Goal: Transaction & Acquisition: Purchase product/service

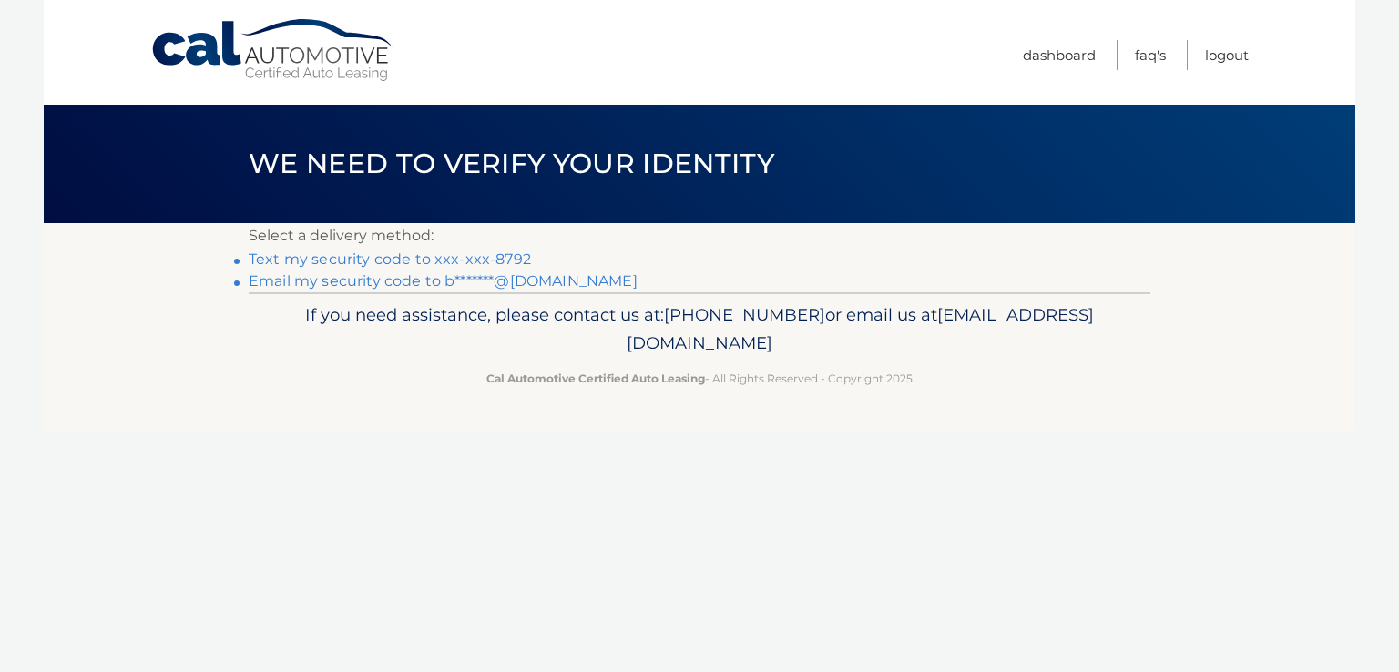
click at [487, 256] on link "Text my security code to xxx-xxx-8792" at bounding box center [390, 259] width 282 height 17
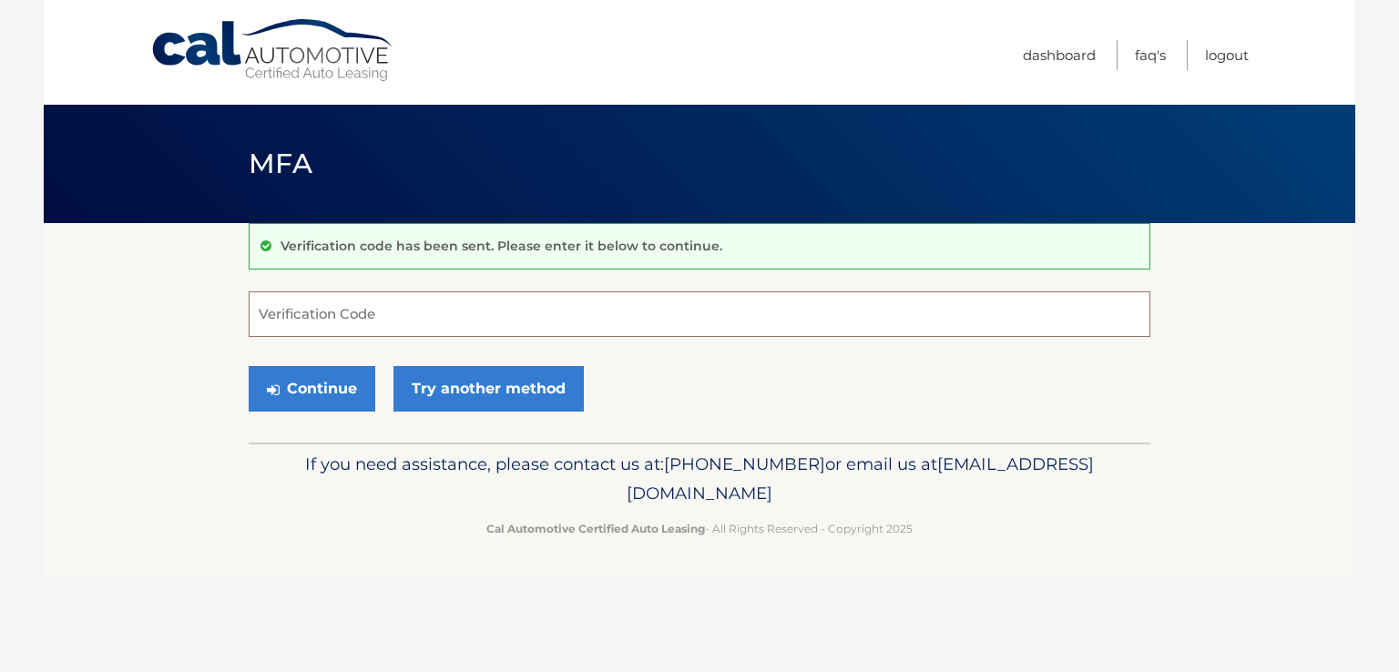
click at [486, 303] on input "Verification Code" at bounding box center [700, 315] width 902 height 46
type input "767085"
click at [249, 366] on button "Continue" at bounding box center [312, 389] width 127 height 46
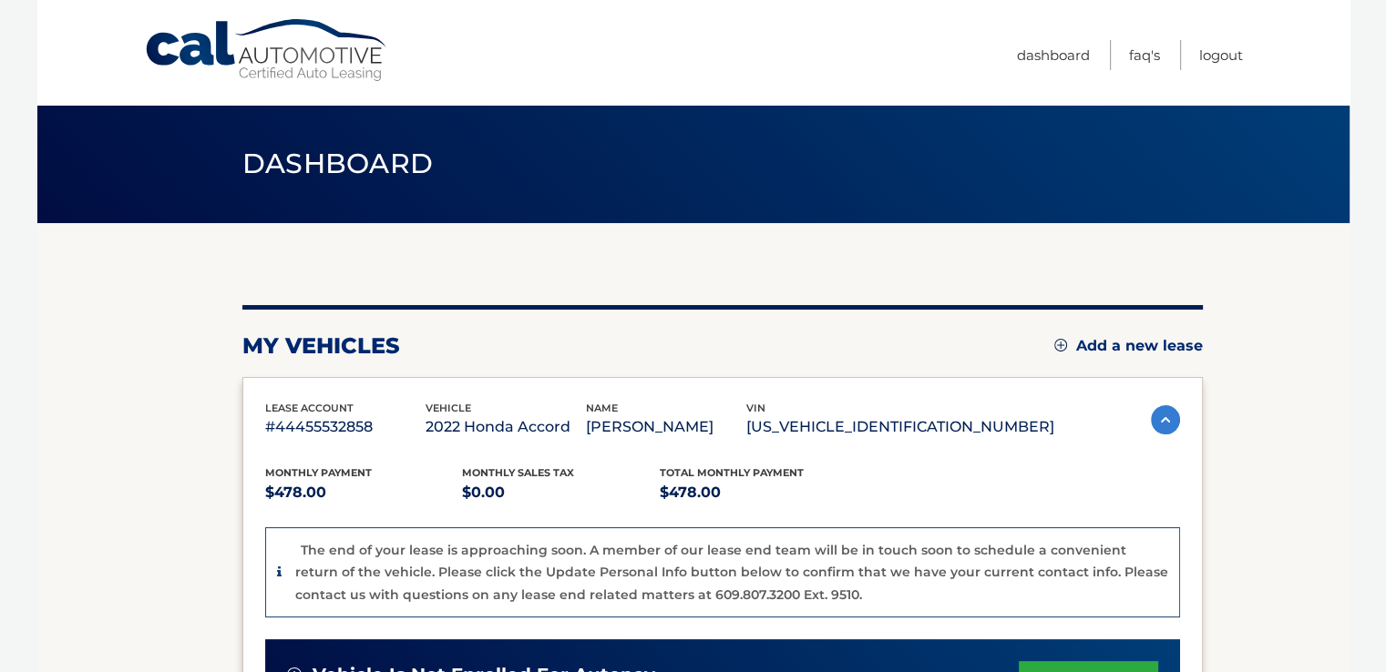
click at [860, 495] on div "Monthly Payment $478.00 Monthly sales Tax $0.00 Total Monthly Payment $478.00" at bounding box center [659, 485] width 789 height 41
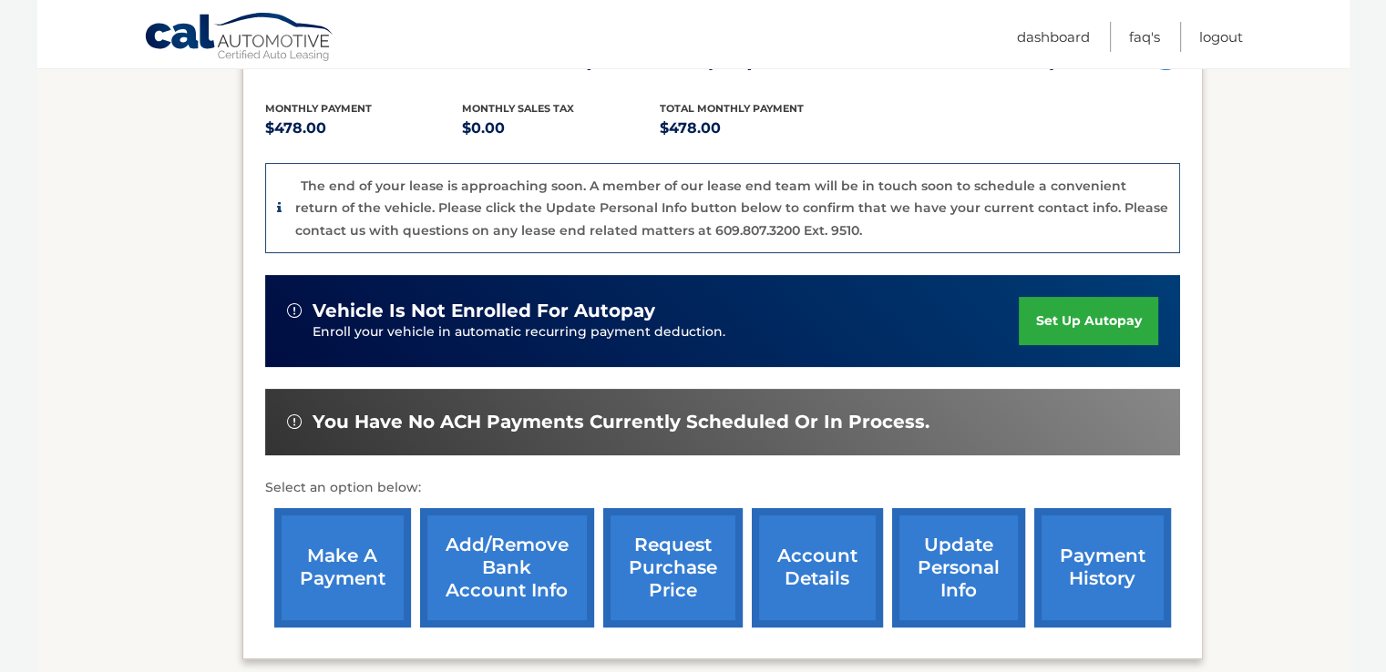
scroll to position [456, 0]
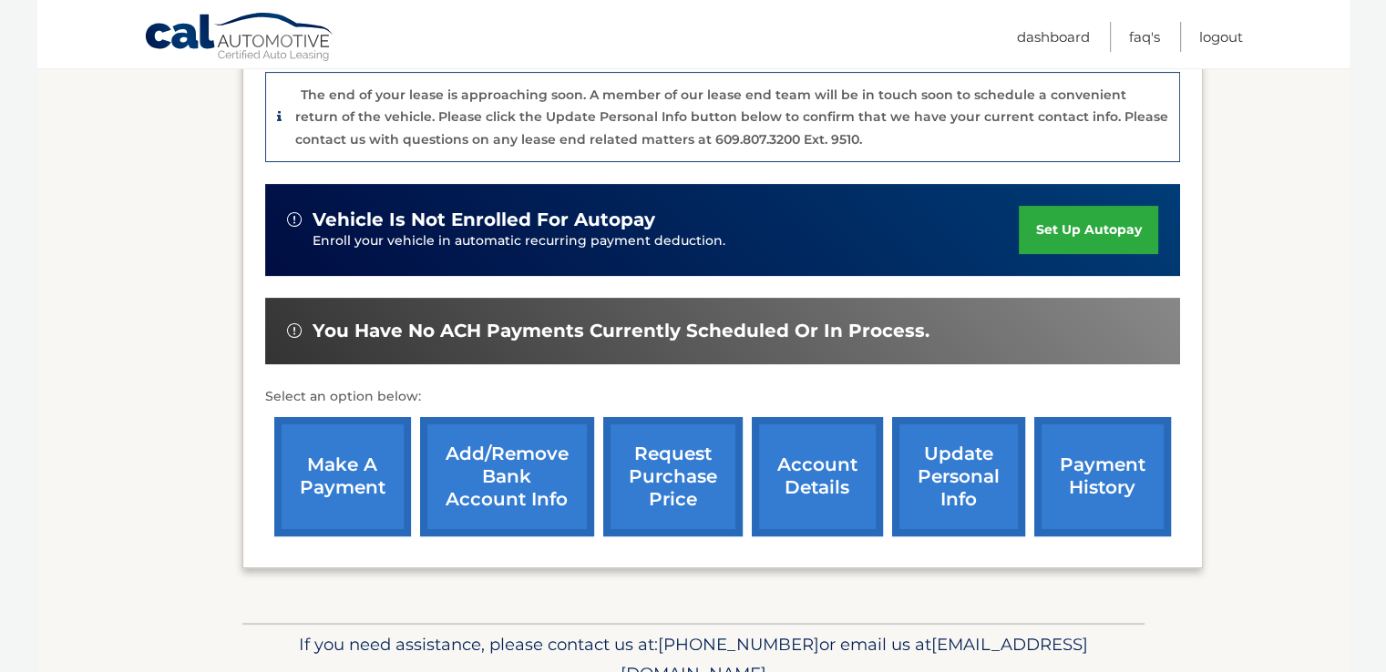
click at [347, 478] on link "make a payment" at bounding box center [342, 476] width 137 height 119
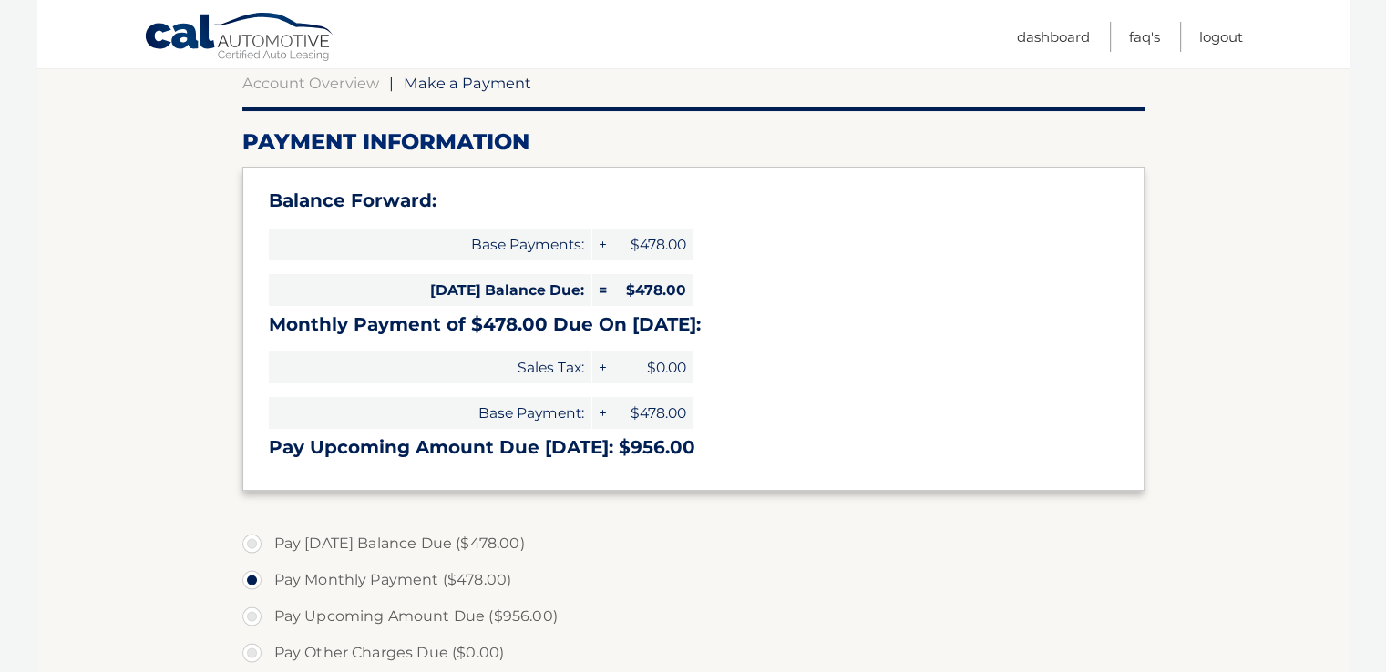
scroll to position [273, 0]
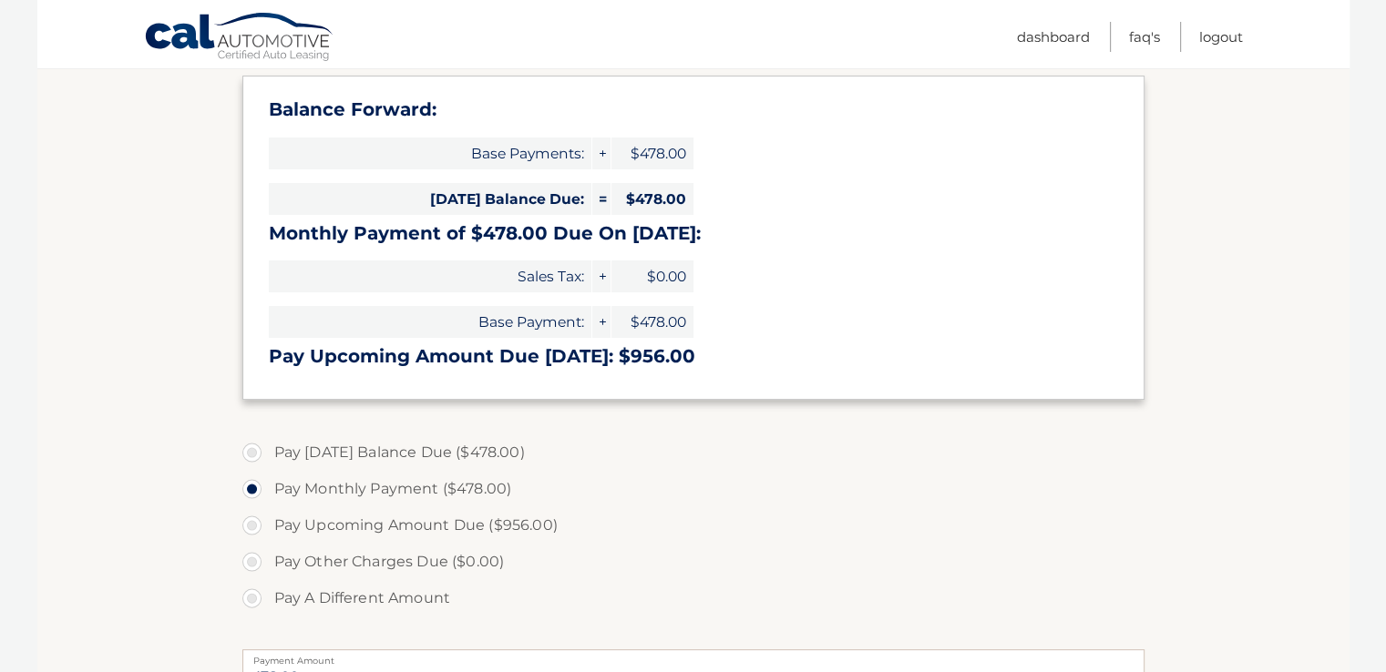
click at [716, 496] on label "Pay Monthly Payment ($478.00)" at bounding box center [693, 489] width 902 height 36
click at [268, 496] on input "Pay Monthly Payment ($478.00)" at bounding box center [259, 485] width 18 height 29
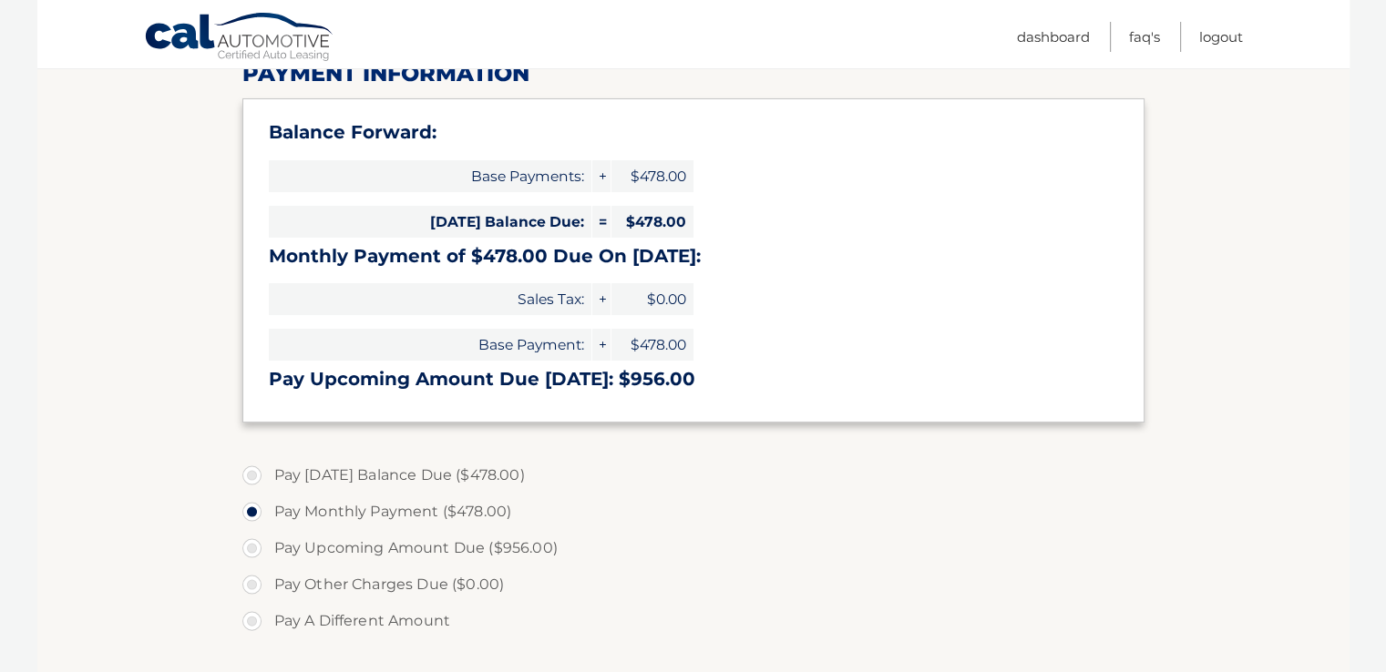
scroll to position [0, 0]
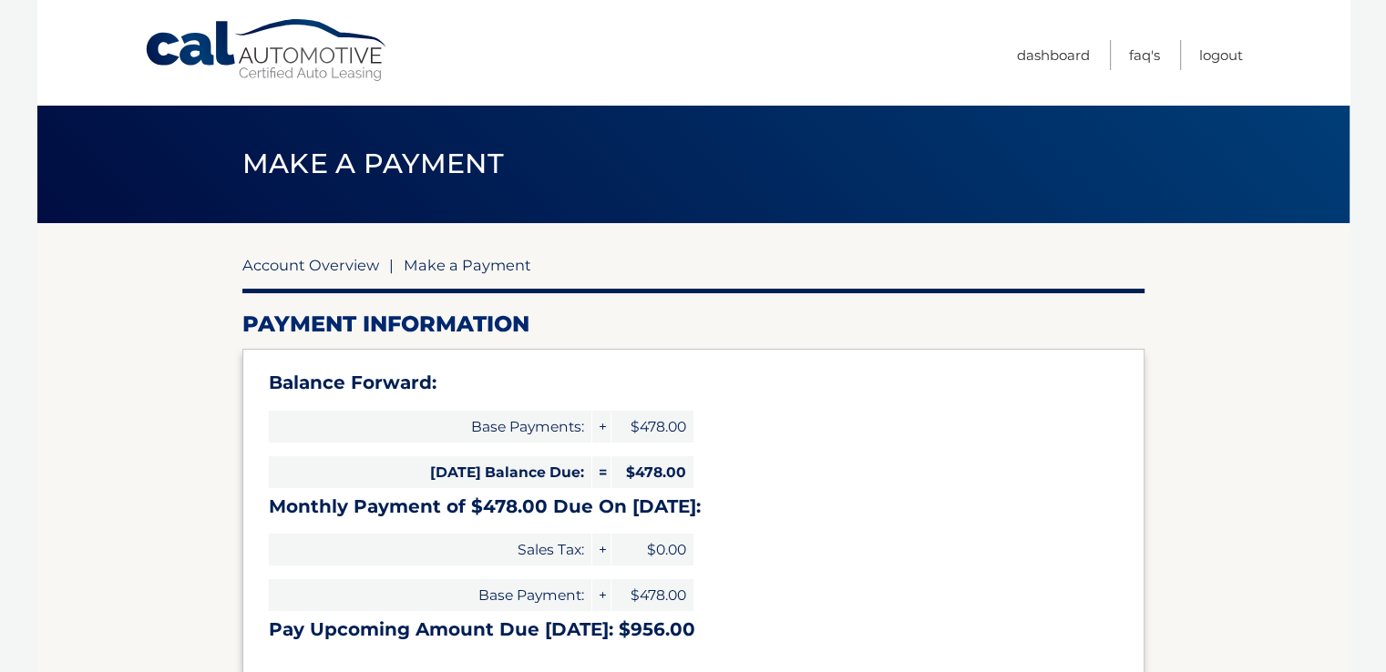
click at [335, 267] on link "Account Overview" at bounding box center [310, 265] width 137 height 18
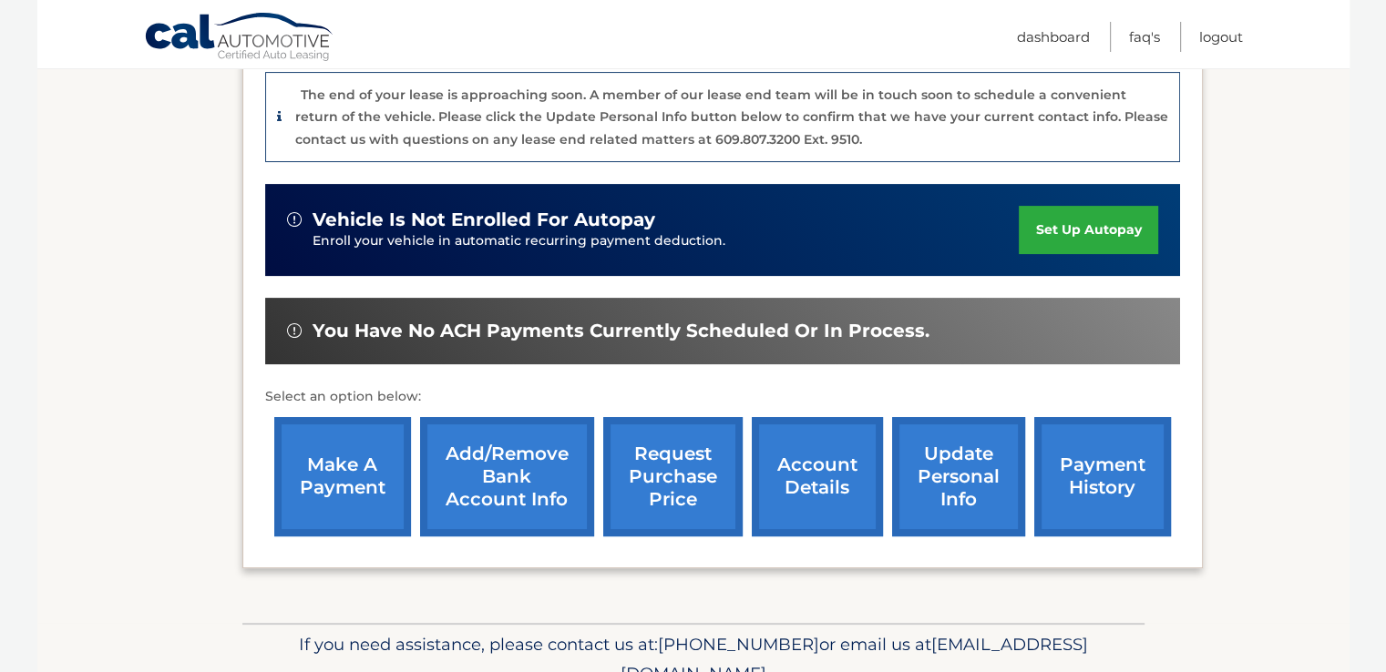
scroll to position [364, 0]
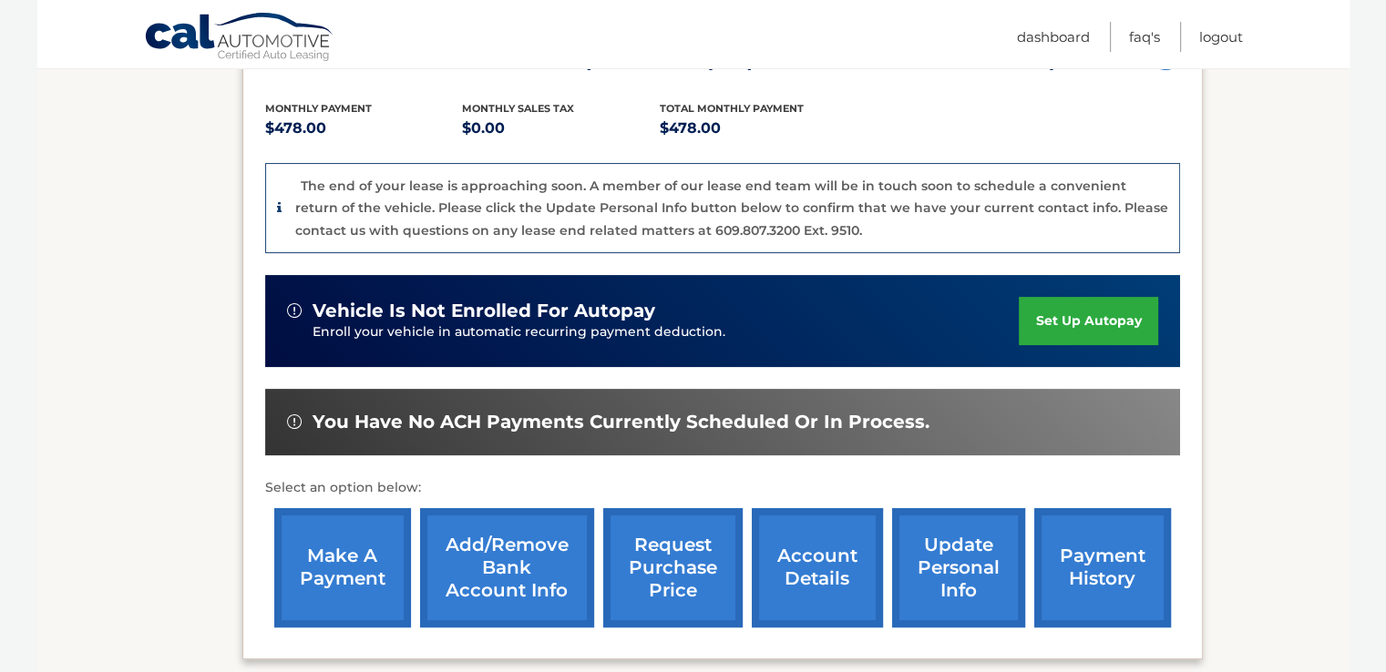
click at [828, 566] on link "account details" at bounding box center [817, 567] width 131 height 119
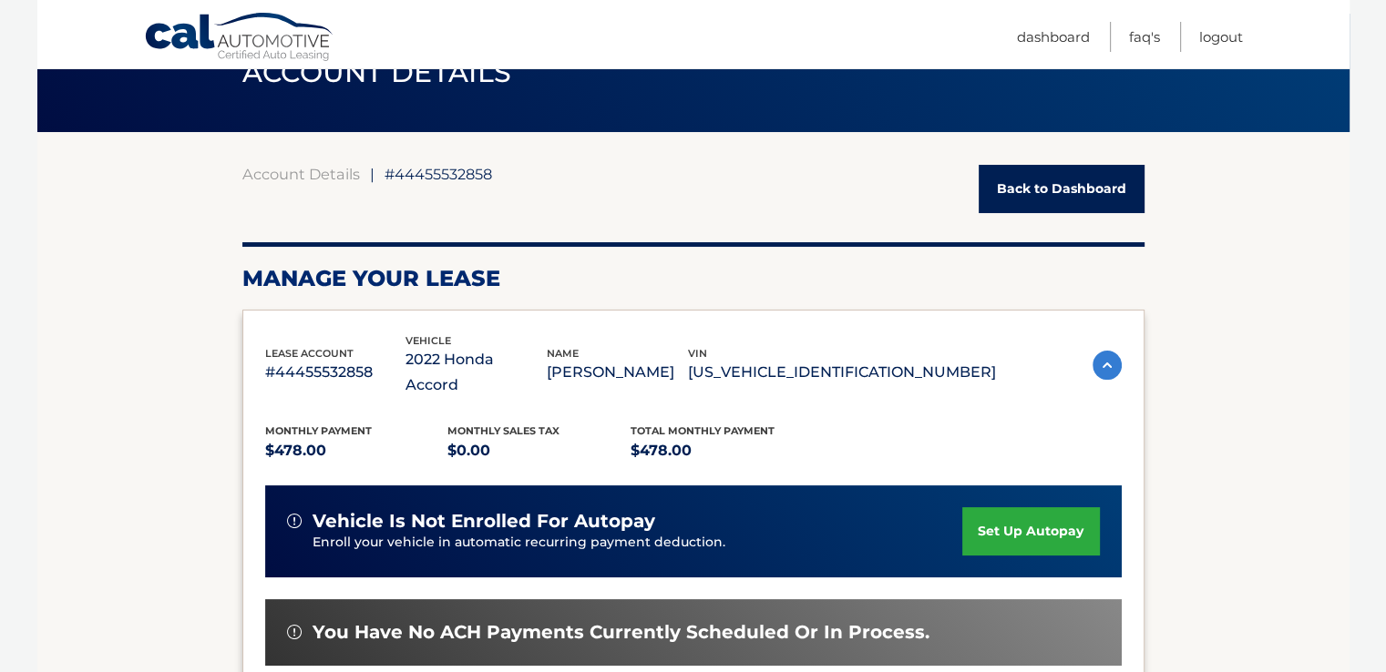
scroll to position [456, 0]
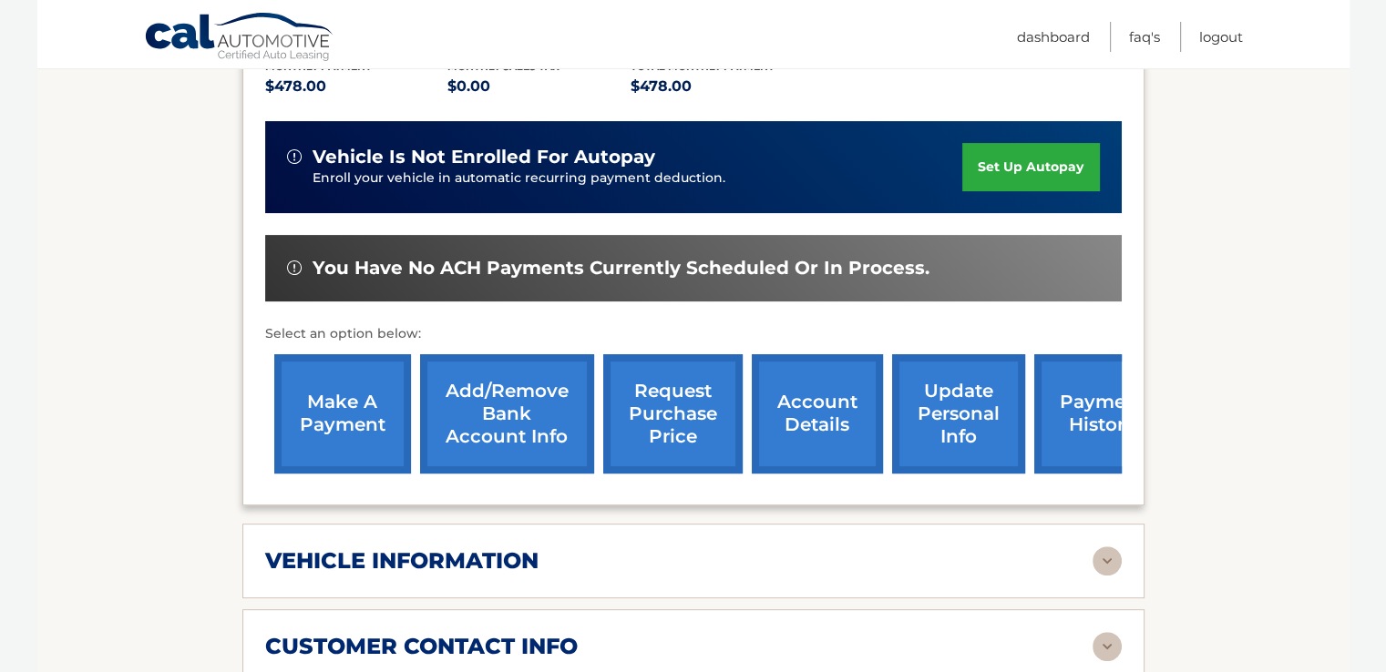
click at [1093, 547] on img at bounding box center [1106, 561] width 29 height 29
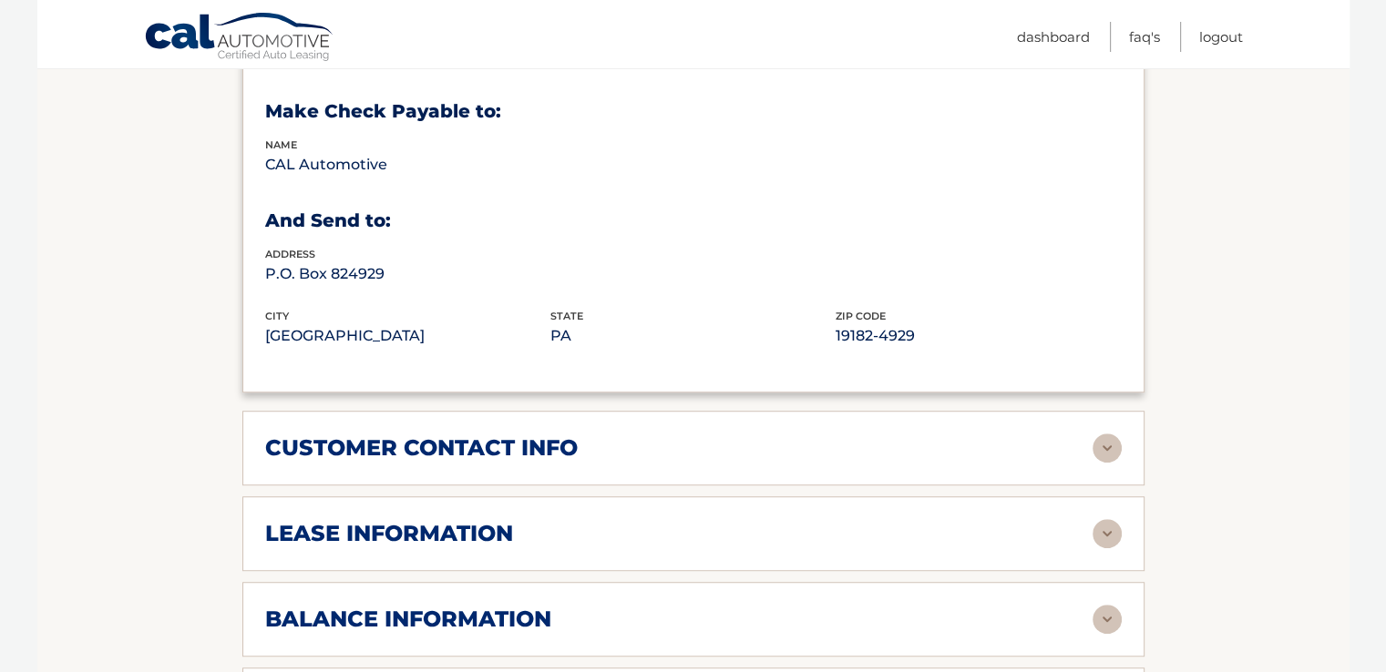
scroll to position [1276, 0]
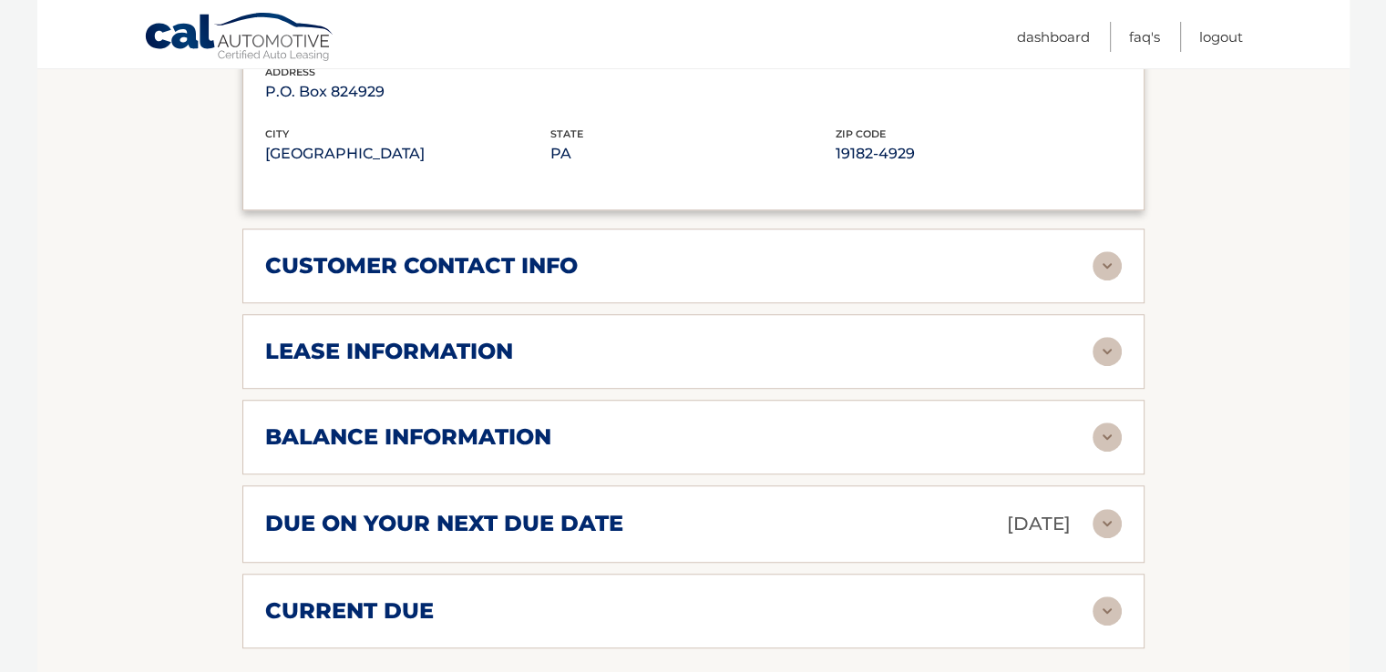
click at [1105, 423] on img at bounding box center [1106, 437] width 29 height 29
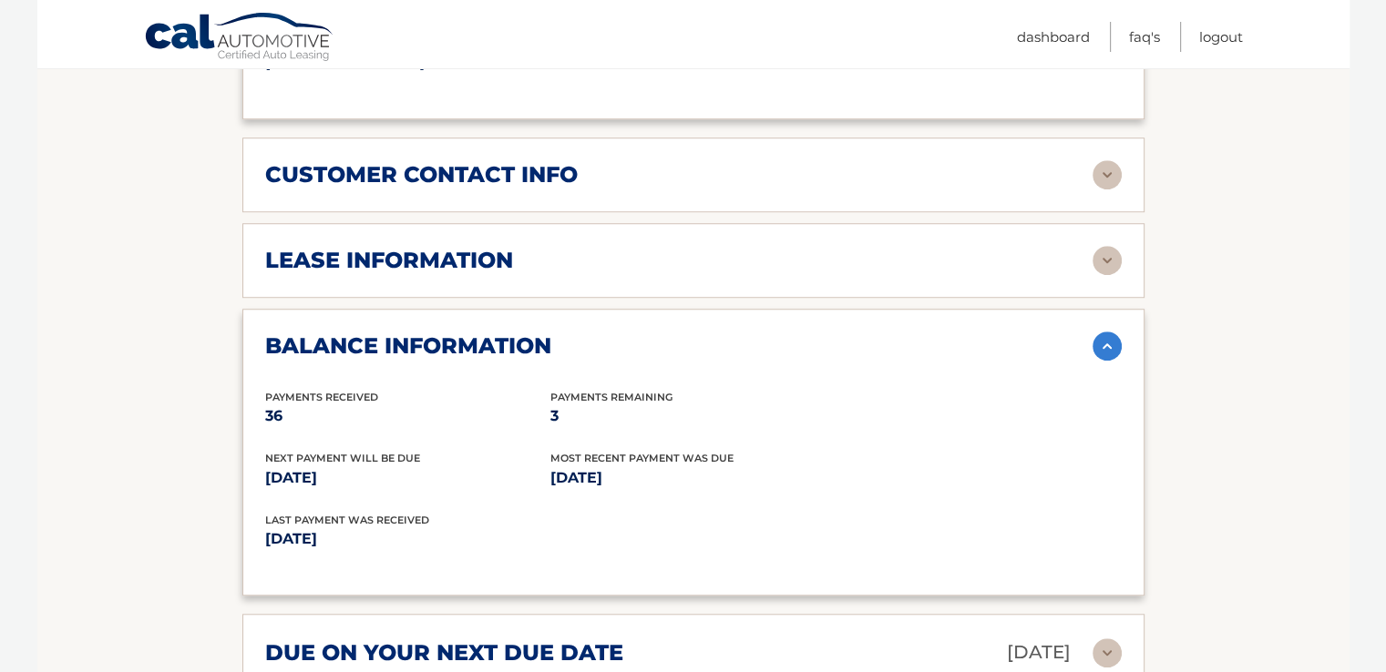
scroll to position [1458, 0]
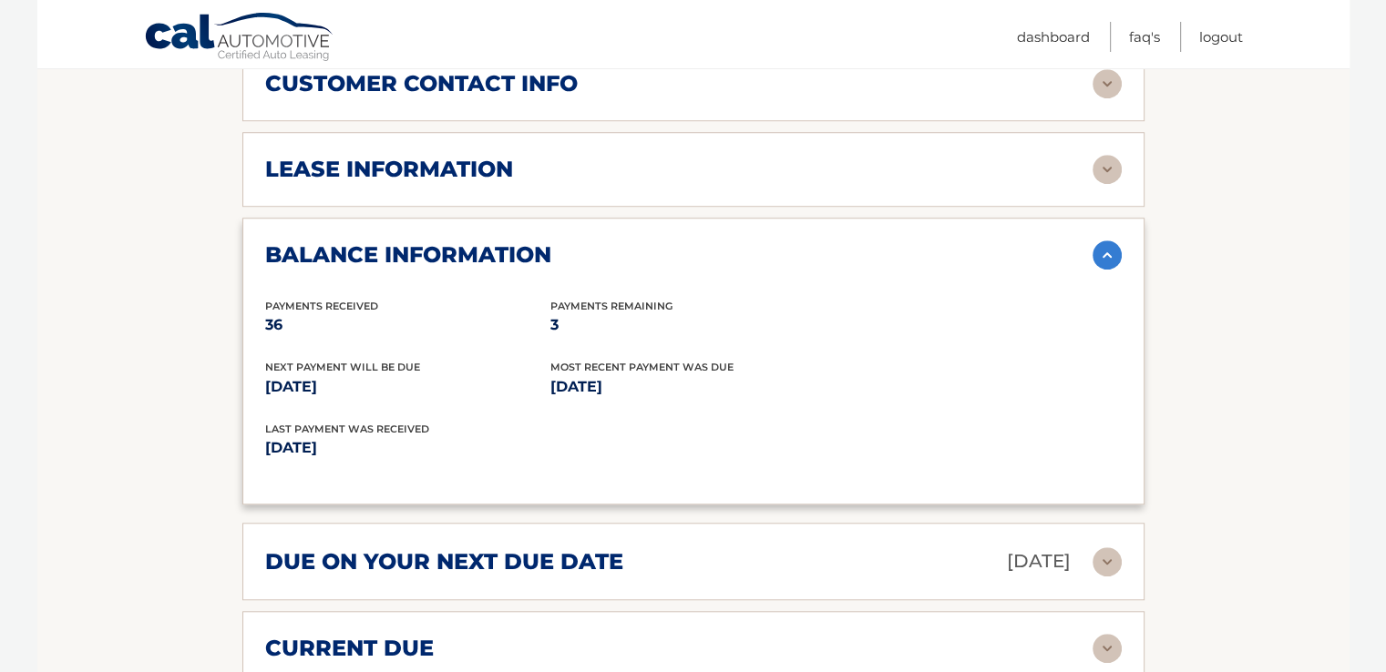
click at [1101, 548] on img at bounding box center [1106, 562] width 29 height 29
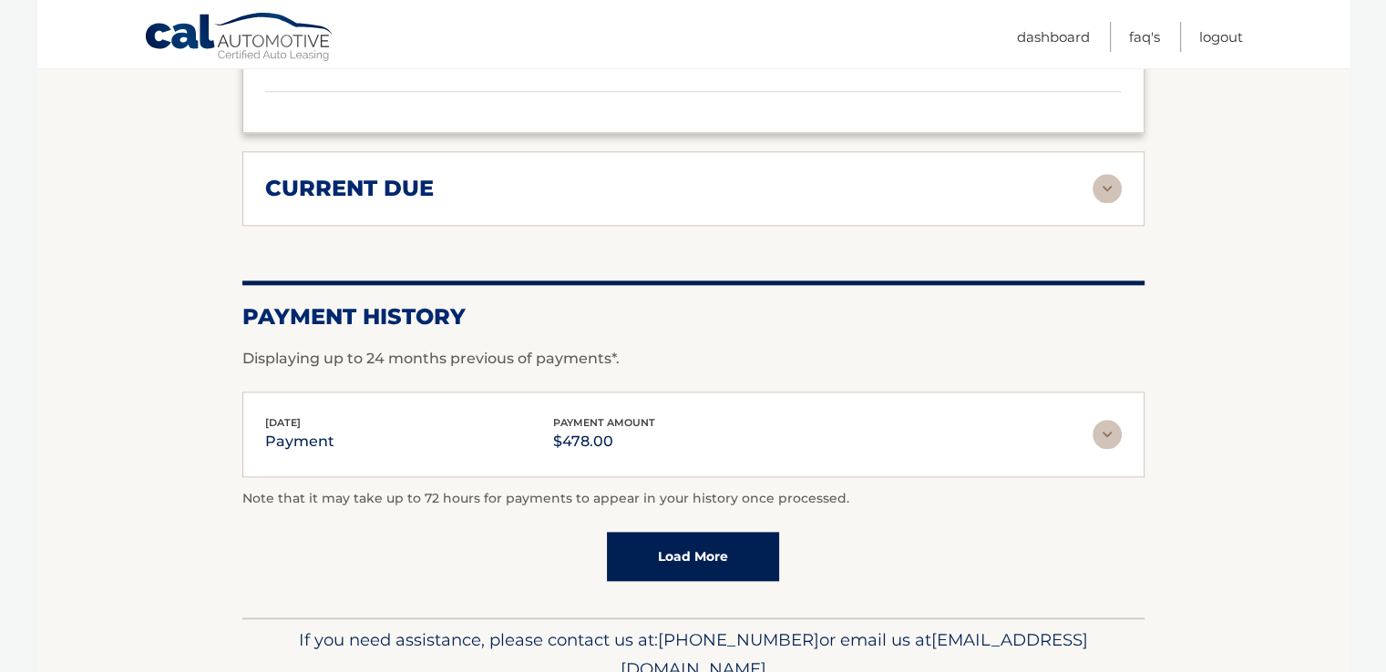
scroll to position [1913, 0]
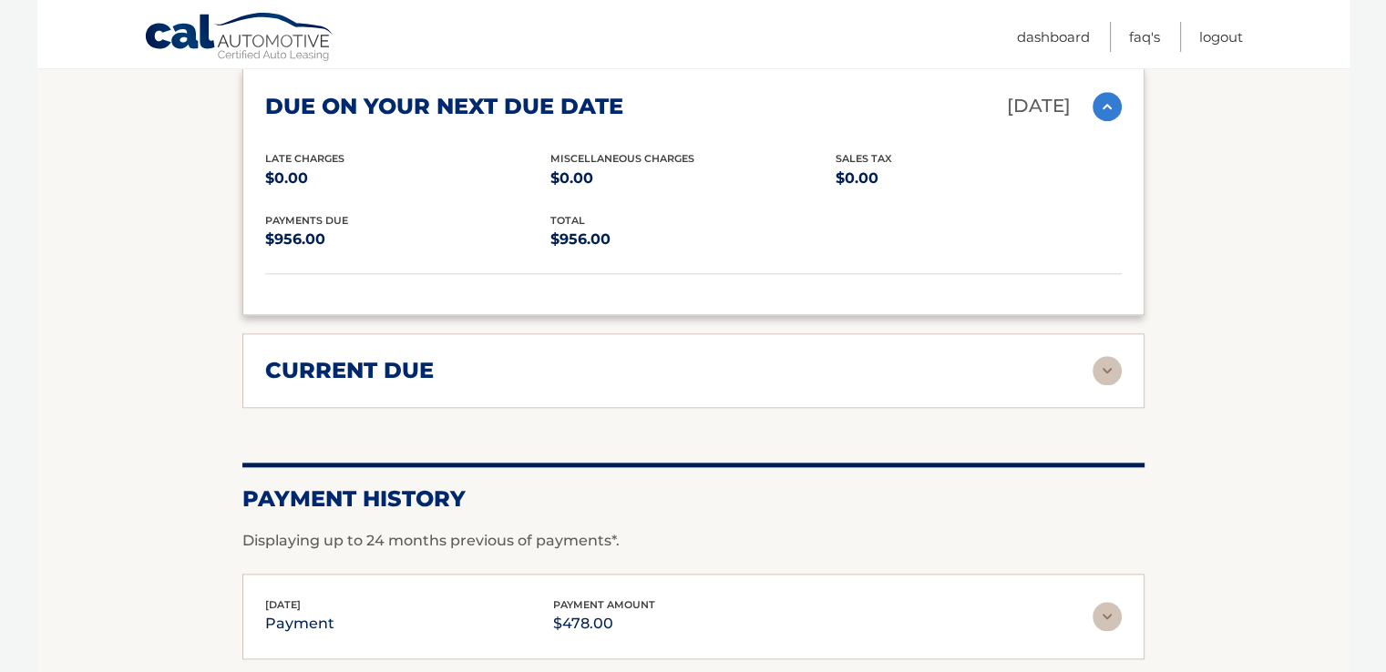
click at [1099, 356] on img at bounding box center [1106, 370] width 29 height 29
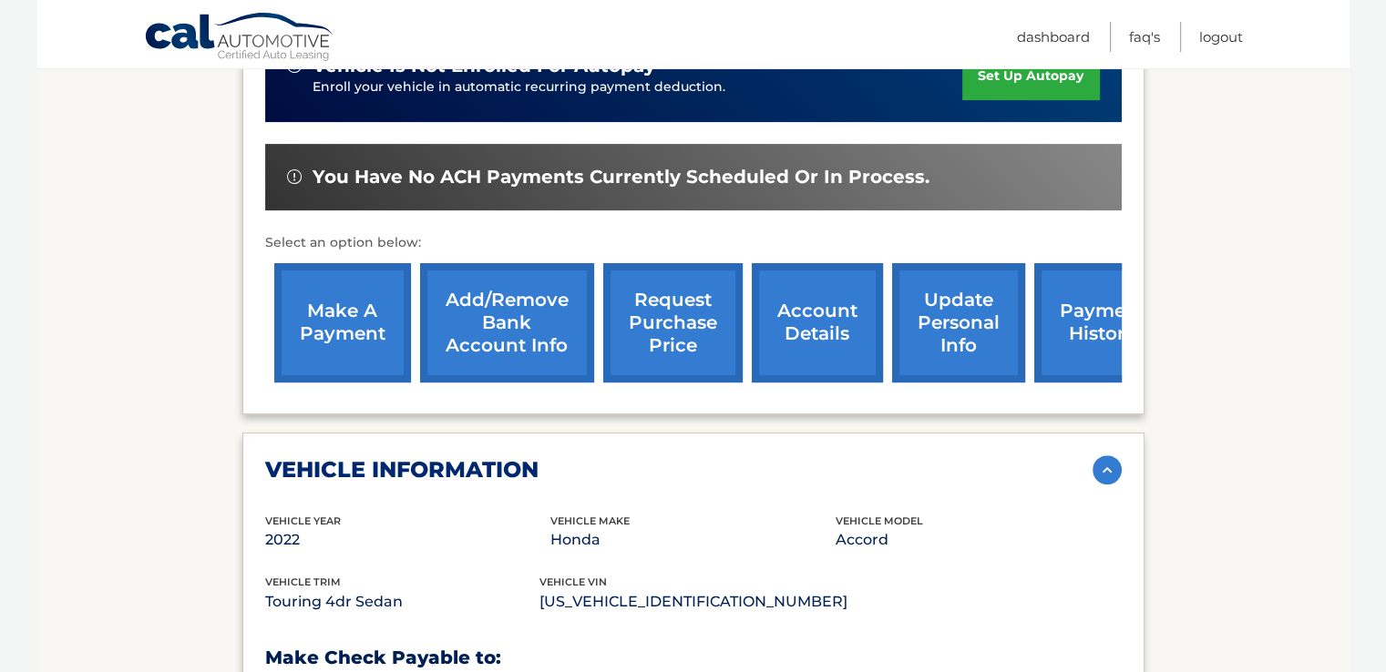
scroll to position [364, 0]
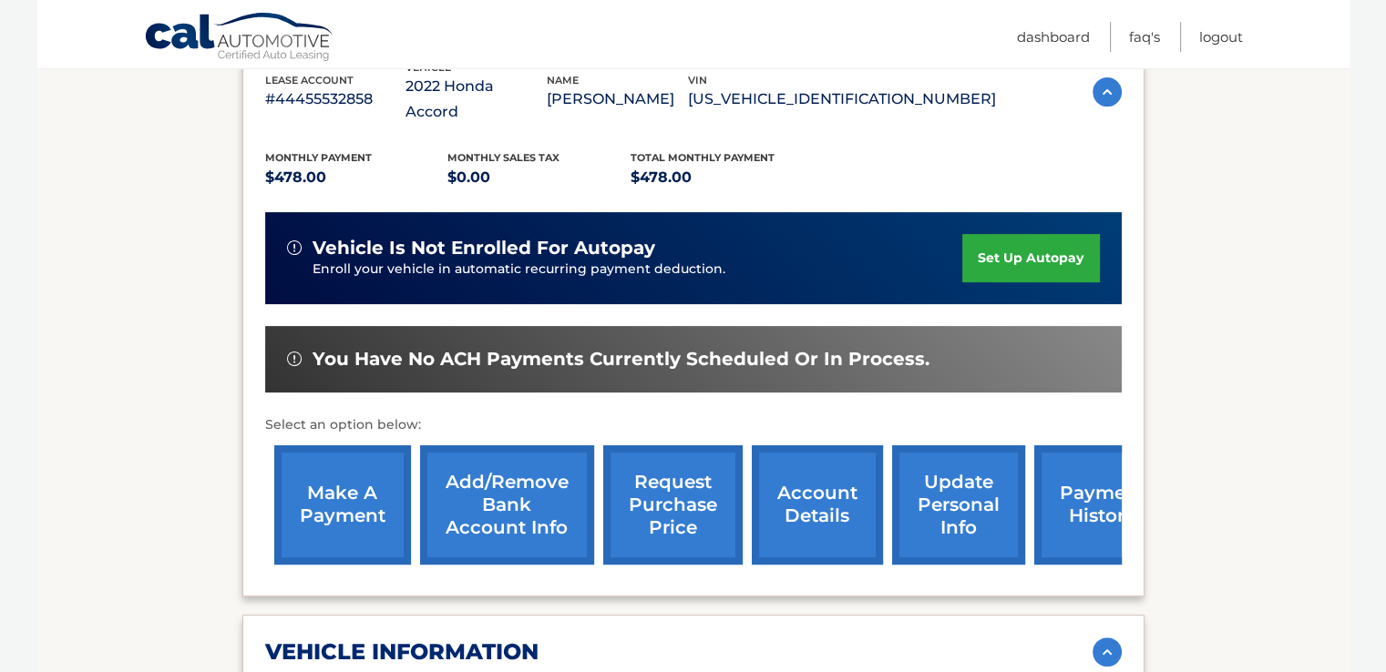
click at [339, 487] on link "make a payment" at bounding box center [342, 505] width 137 height 119
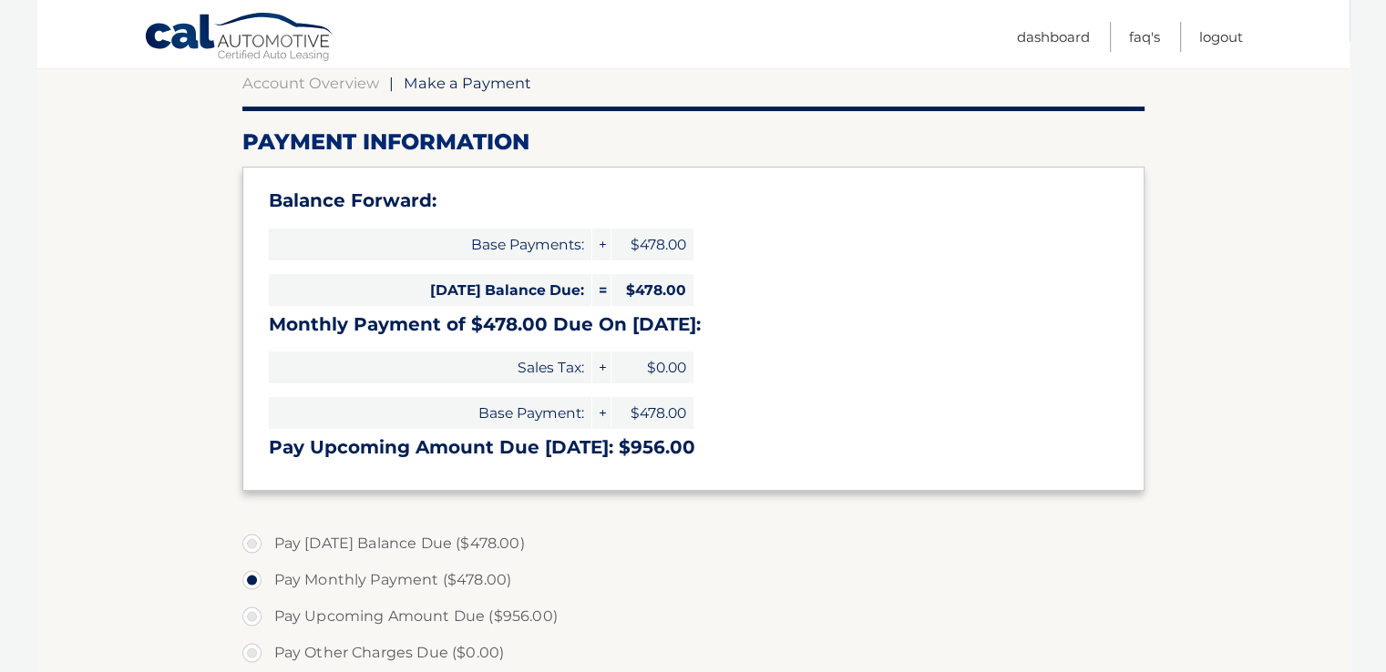
scroll to position [273, 0]
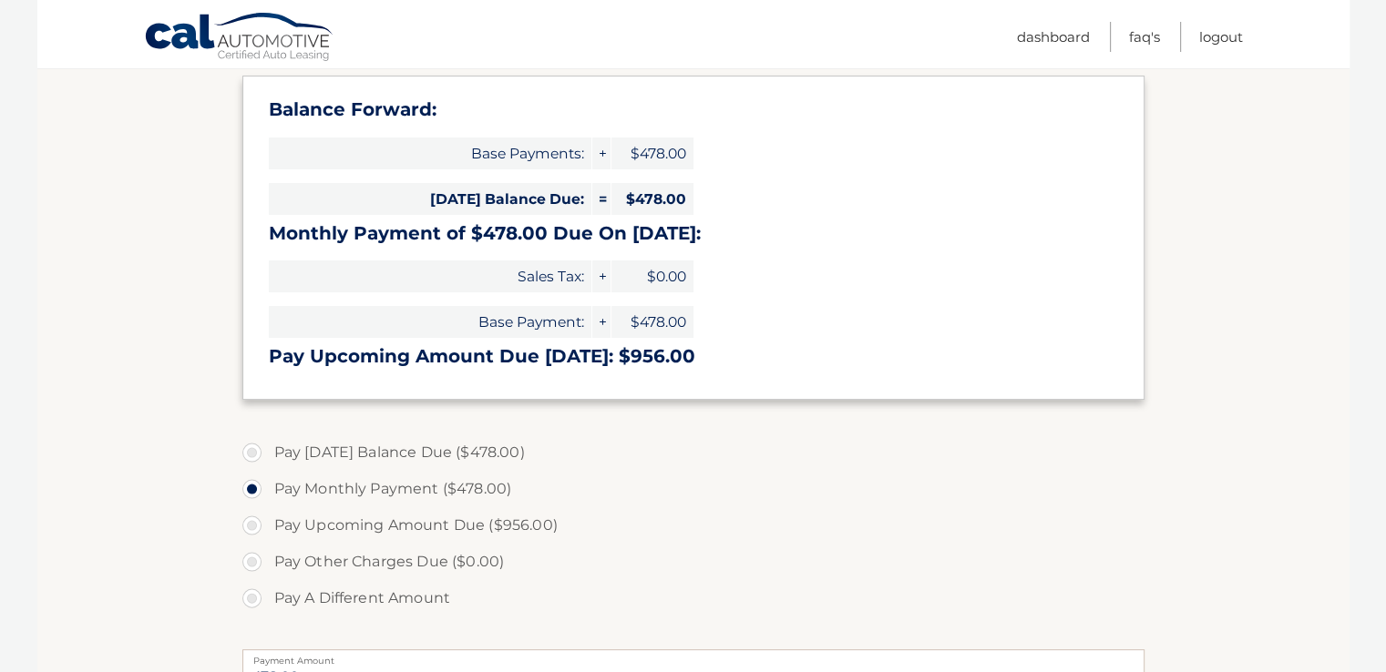
click at [631, 504] on label "Pay Monthly Payment ($478.00)" at bounding box center [693, 489] width 902 height 36
click at [268, 500] on input "Pay Monthly Payment ($478.00)" at bounding box center [259, 485] width 18 height 29
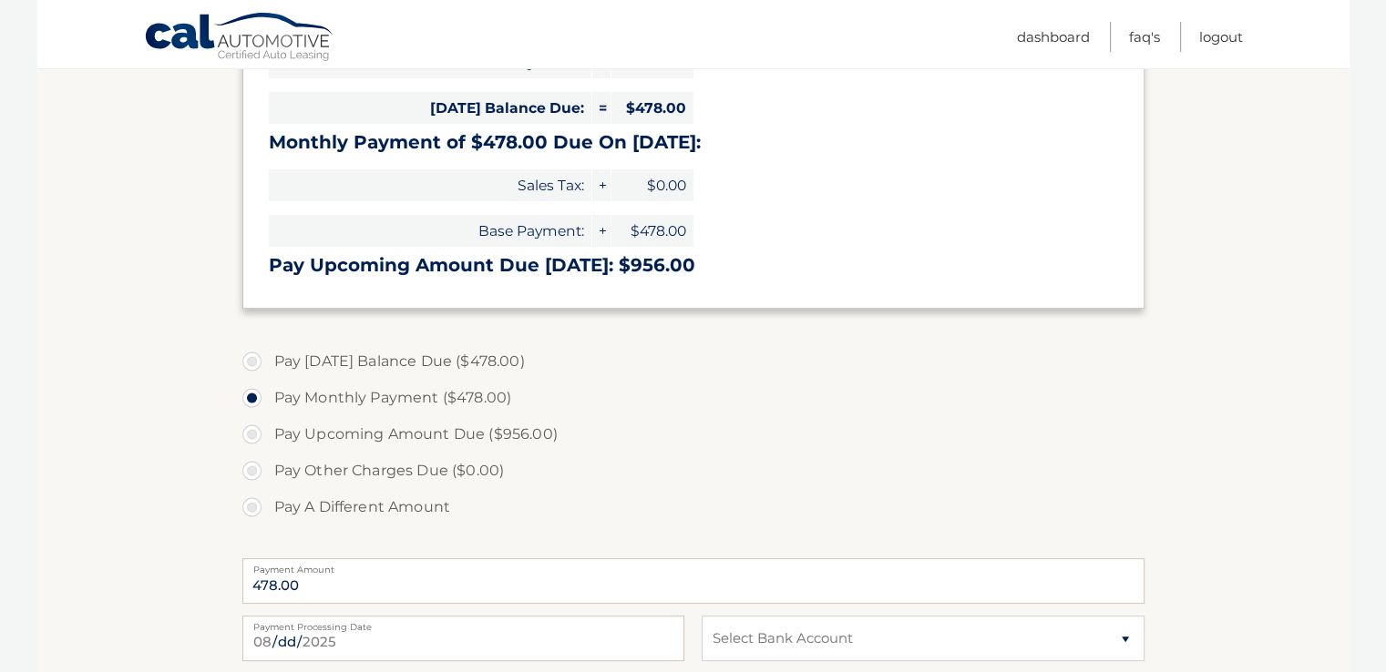
click at [251, 436] on label "Pay Upcoming Amount Due ($956.00)" at bounding box center [693, 434] width 902 height 36
click at [251, 436] on input "Pay Upcoming Amount Due ($956.00)" at bounding box center [259, 430] width 18 height 29
radio input "true"
type input "956.00"
click at [633, 427] on label "Pay Upcoming Amount Due ($956.00)" at bounding box center [693, 434] width 902 height 36
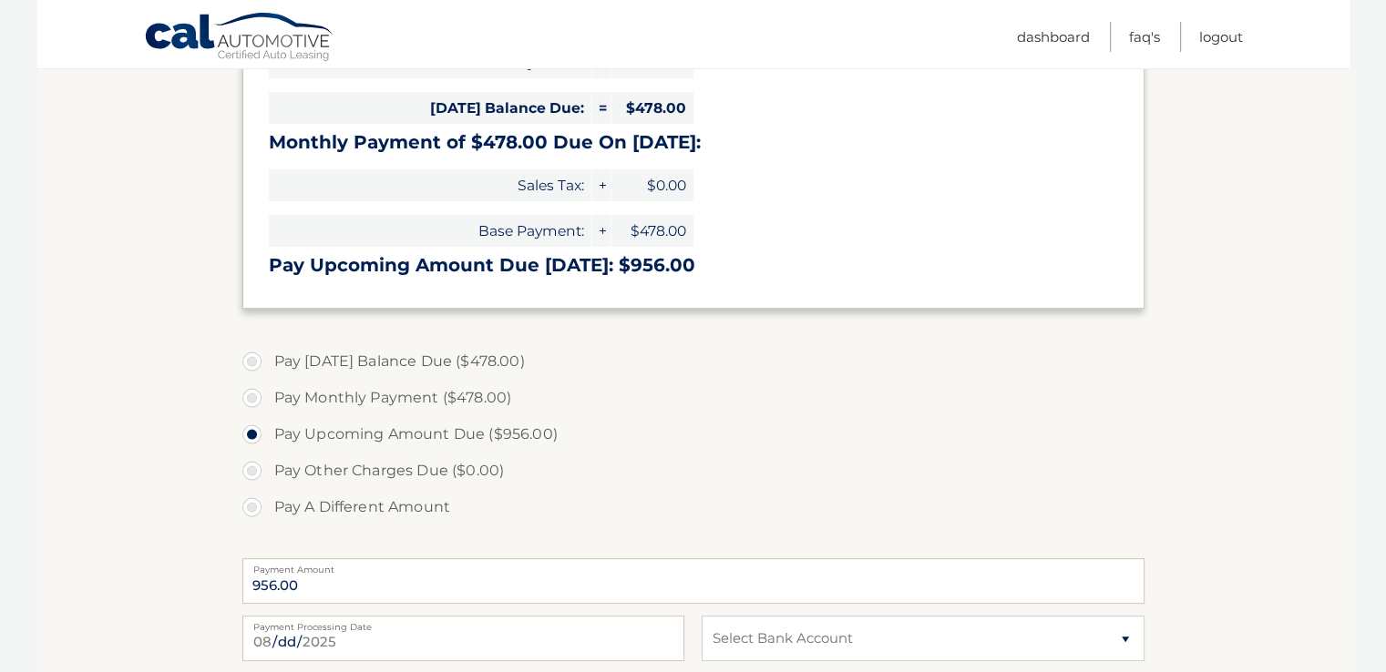
click at [268, 427] on input "Pay Upcoming Amount Due ($956.00)" at bounding box center [259, 430] width 18 height 29
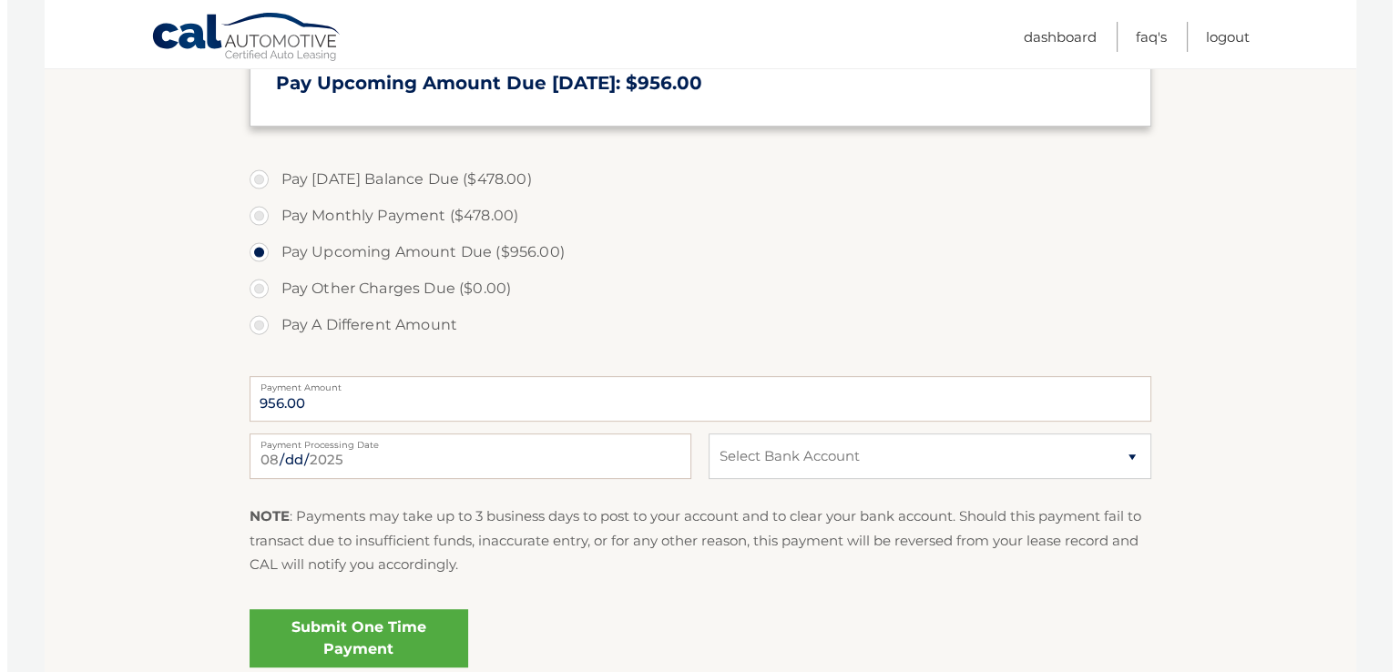
scroll to position [638, 0]
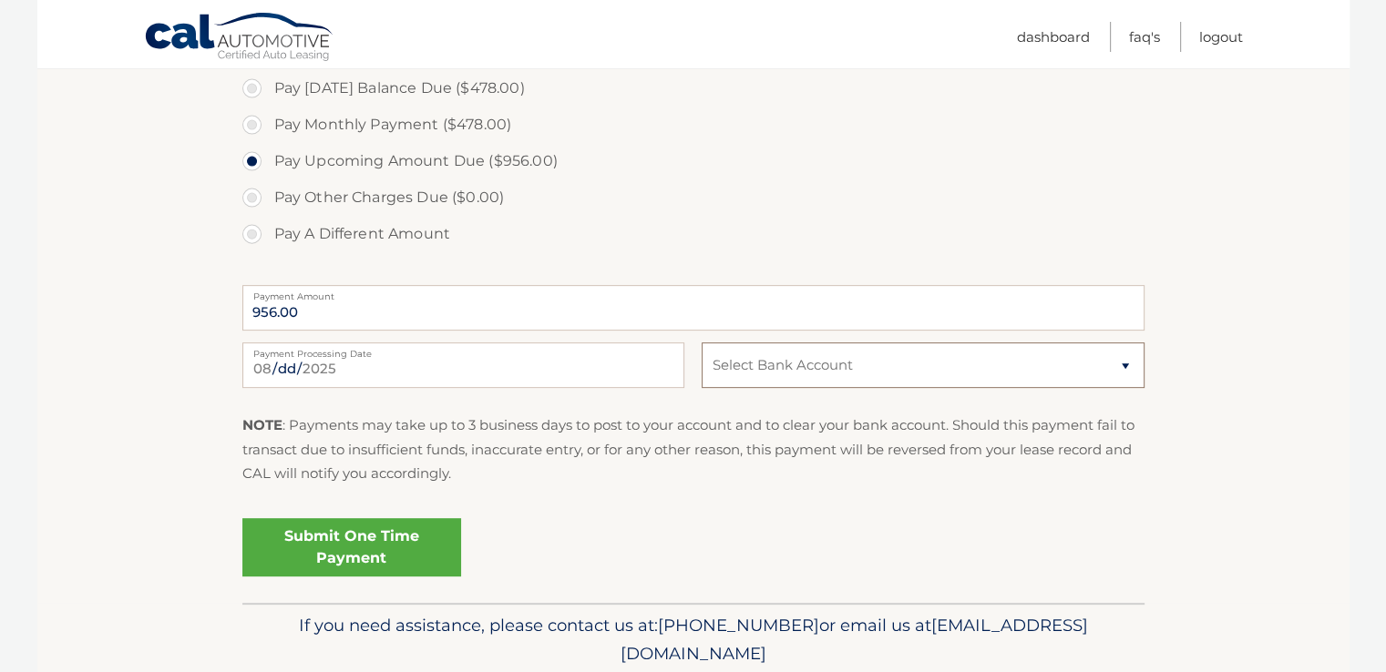
click at [818, 366] on select "Select Bank Account Checking KEY BANK *****0503 Checking JPMORGAN CHASE BANK, N…" at bounding box center [923, 366] width 442 height 46
select select "ZmQzNWUxZjktZjk5MC00YzJiLThkMTAtNTFmYmZhN2JhODM5"
click at [702, 343] on select "Select Bank Account Checking KEY BANK *****0503 Checking JPMORGAN CHASE BANK, N…" at bounding box center [923, 366] width 442 height 46
click at [339, 540] on link "Submit One Time Payment" at bounding box center [351, 547] width 219 height 58
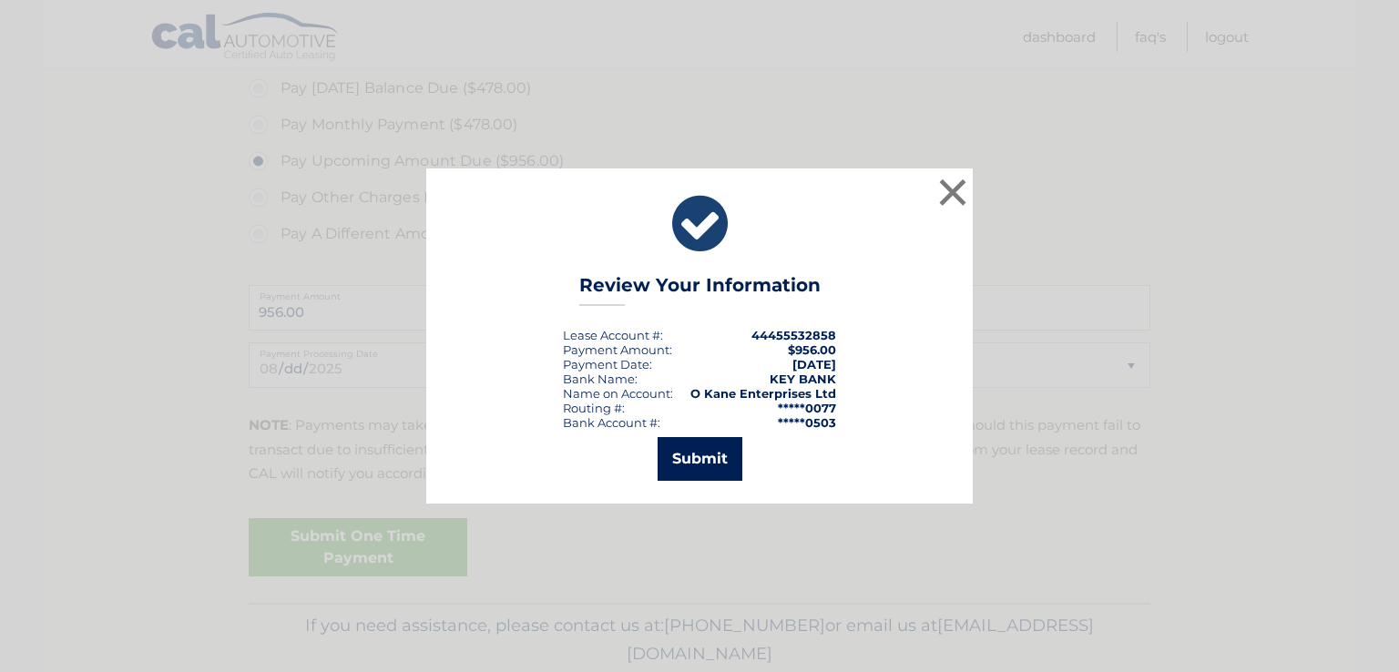
click at [684, 446] on button "Submit" at bounding box center [700, 459] width 85 height 44
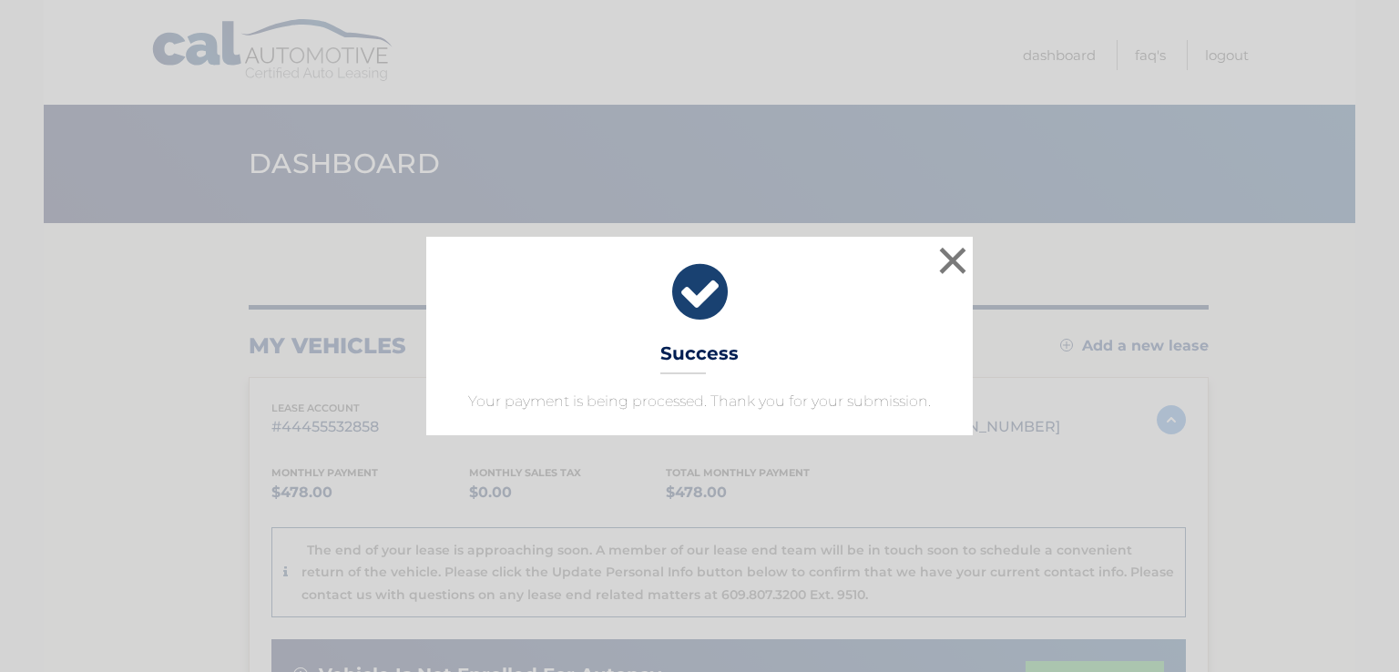
click at [780, 367] on div "× Success Your payment is being processed. Thank you for your submission." at bounding box center [699, 336] width 547 height 199
click at [938, 258] on button "×" at bounding box center [953, 260] width 36 height 36
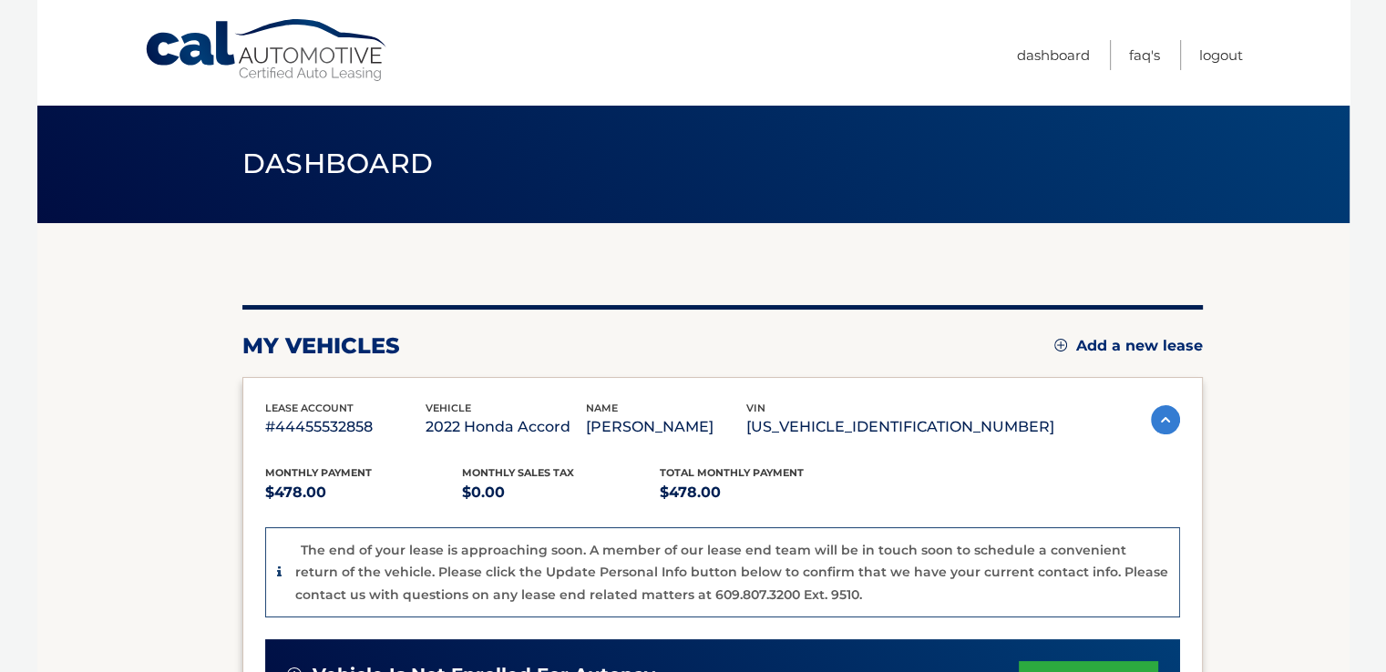
scroll to position [91, 0]
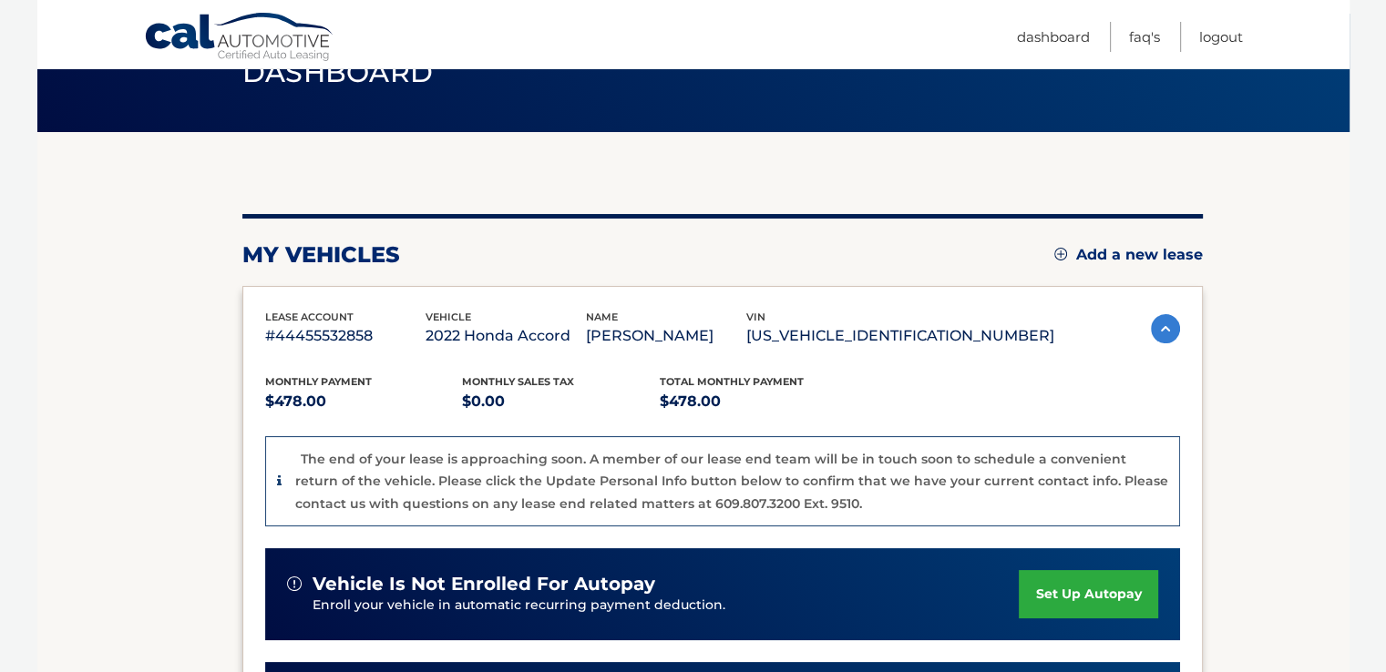
click at [780, 395] on p "$478.00" at bounding box center [759, 402] width 198 height 26
click at [1051, 33] on link "Dashboard" at bounding box center [1053, 37] width 73 height 30
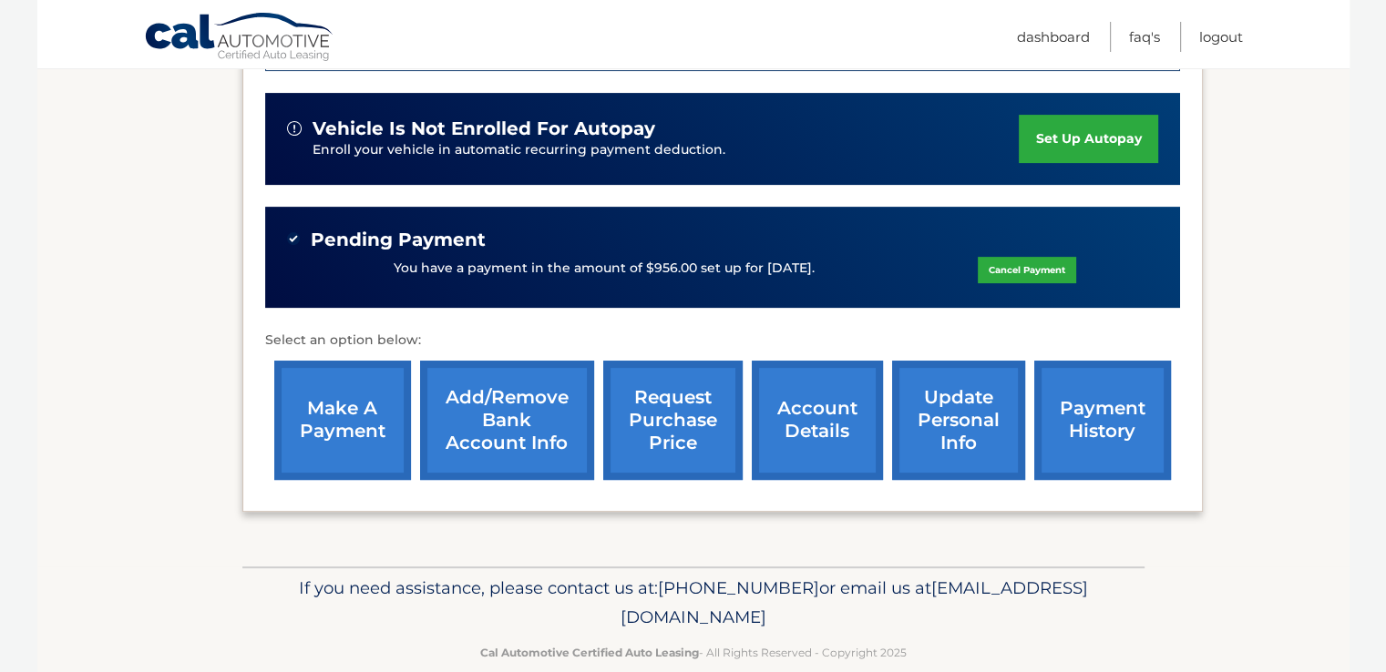
scroll to position [576, 0]
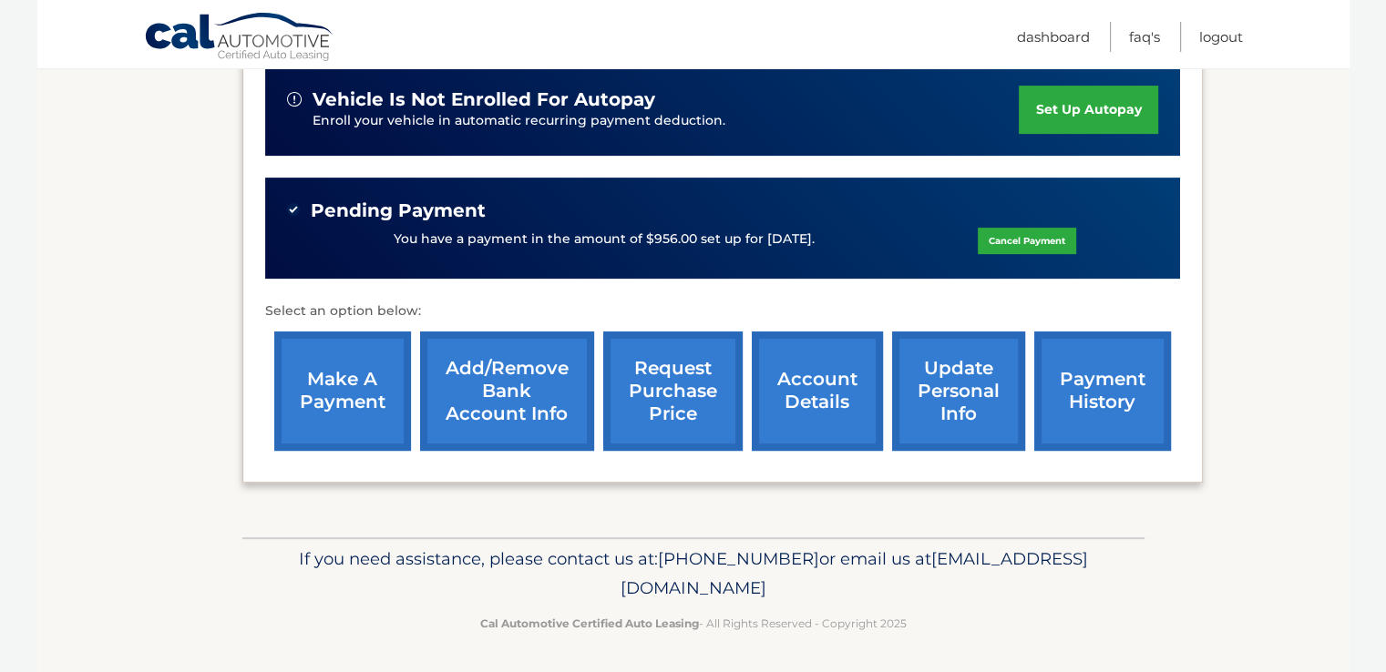
click at [803, 376] on link "account details" at bounding box center [817, 391] width 131 height 119
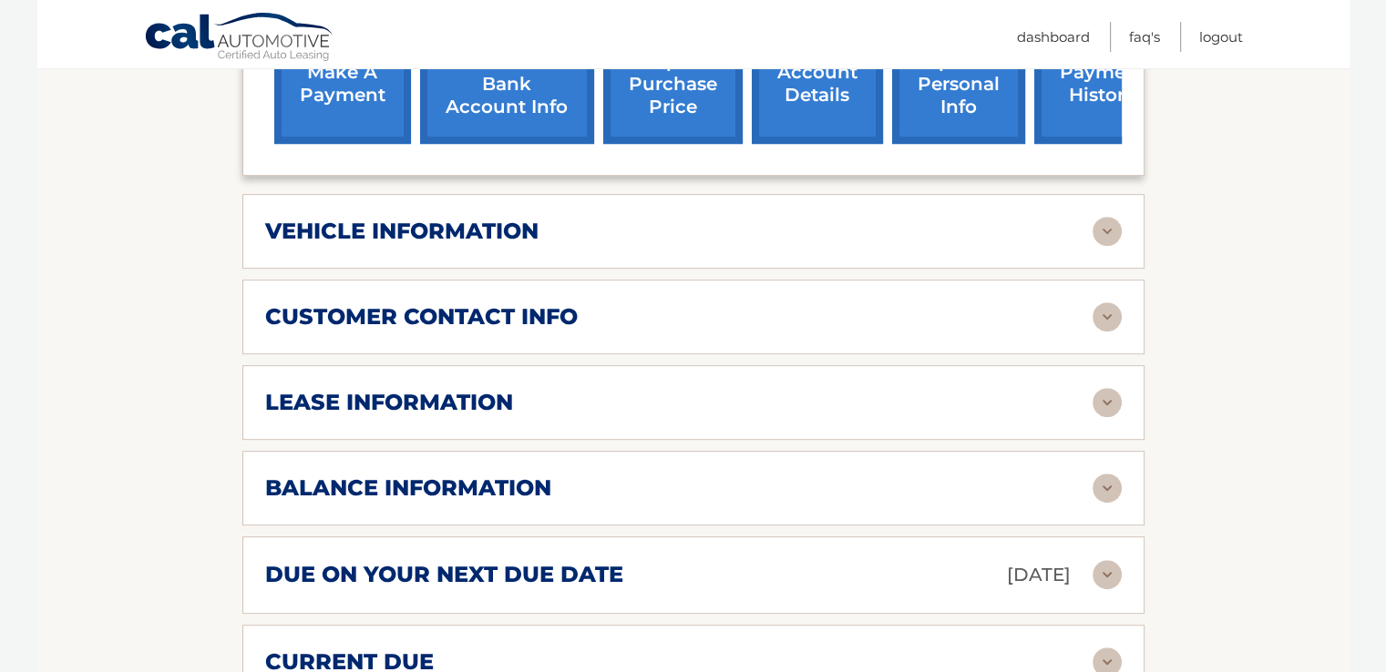
scroll to position [911, 0]
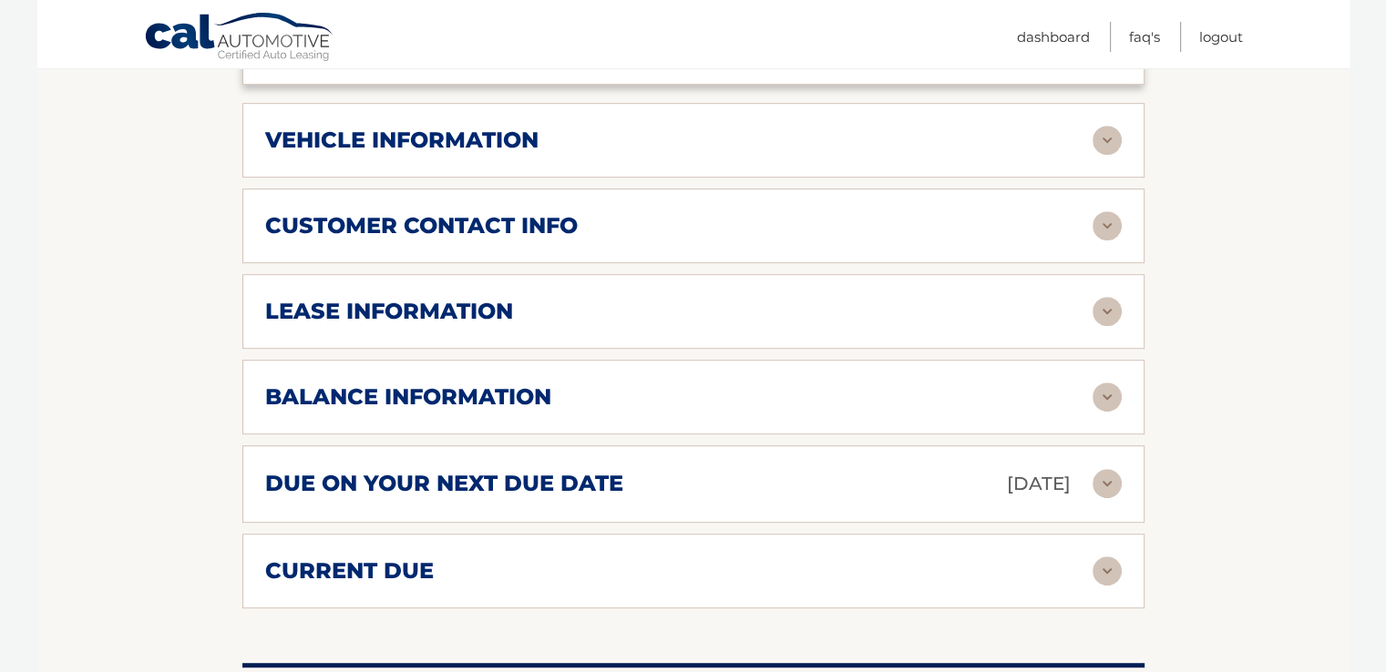
click at [1098, 469] on img at bounding box center [1106, 483] width 29 height 29
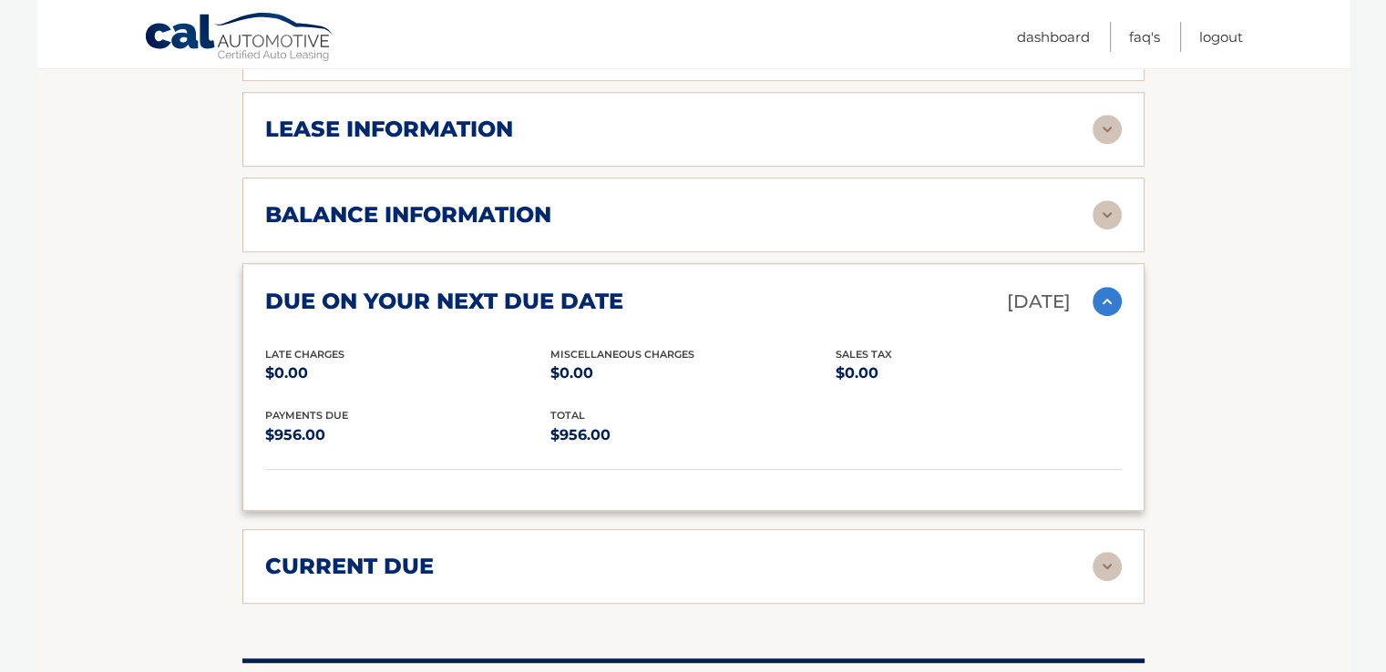
scroll to position [1184, 0]
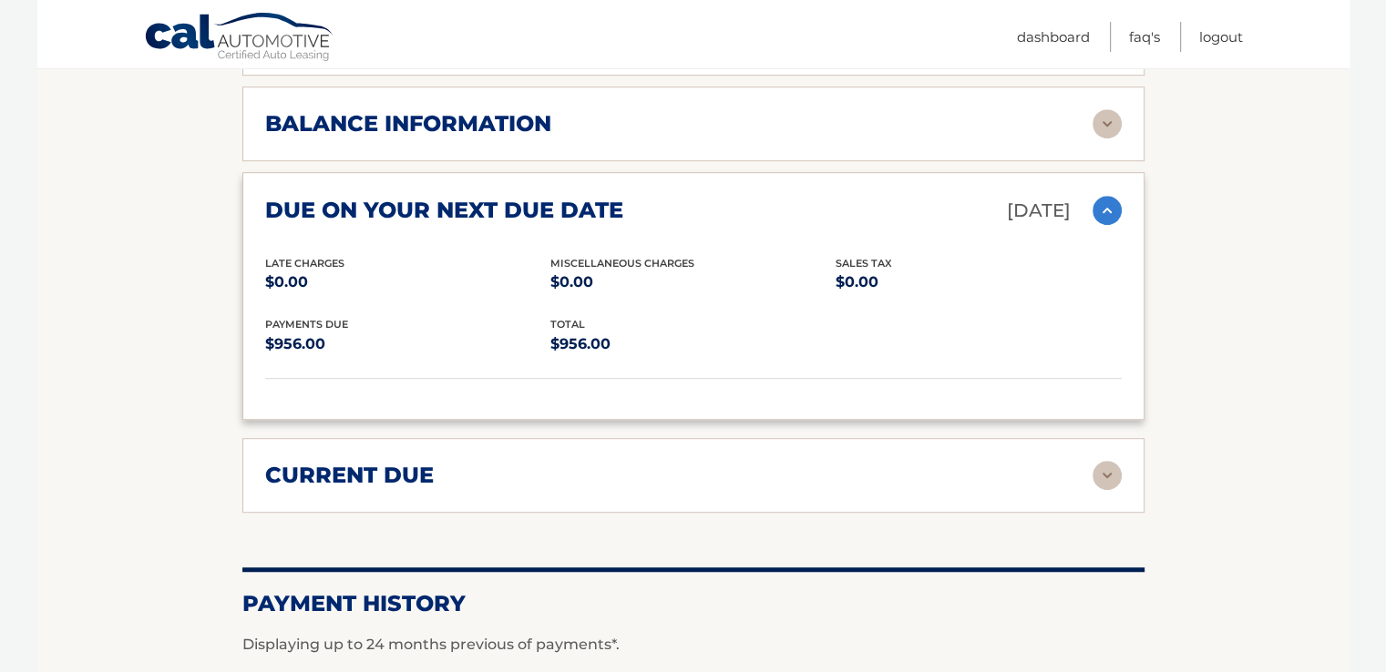
click at [1103, 461] on img at bounding box center [1106, 475] width 29 height 29
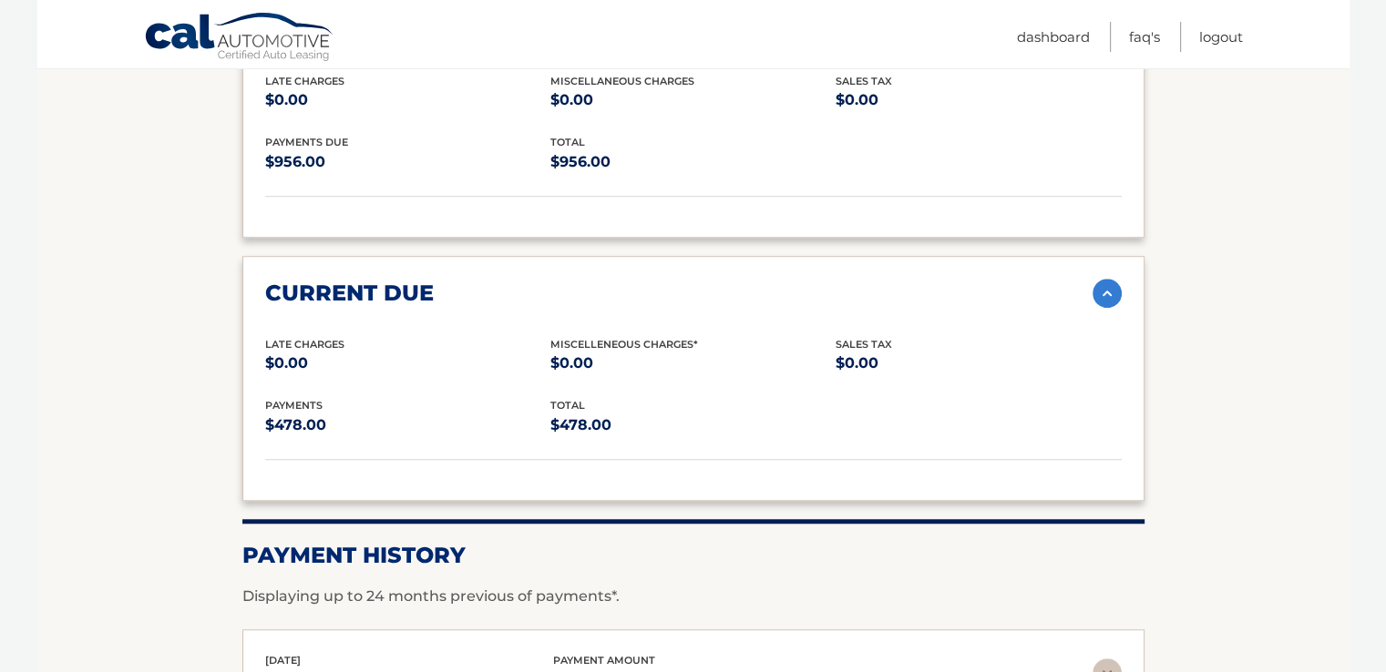
scroll to position [1458, 0]
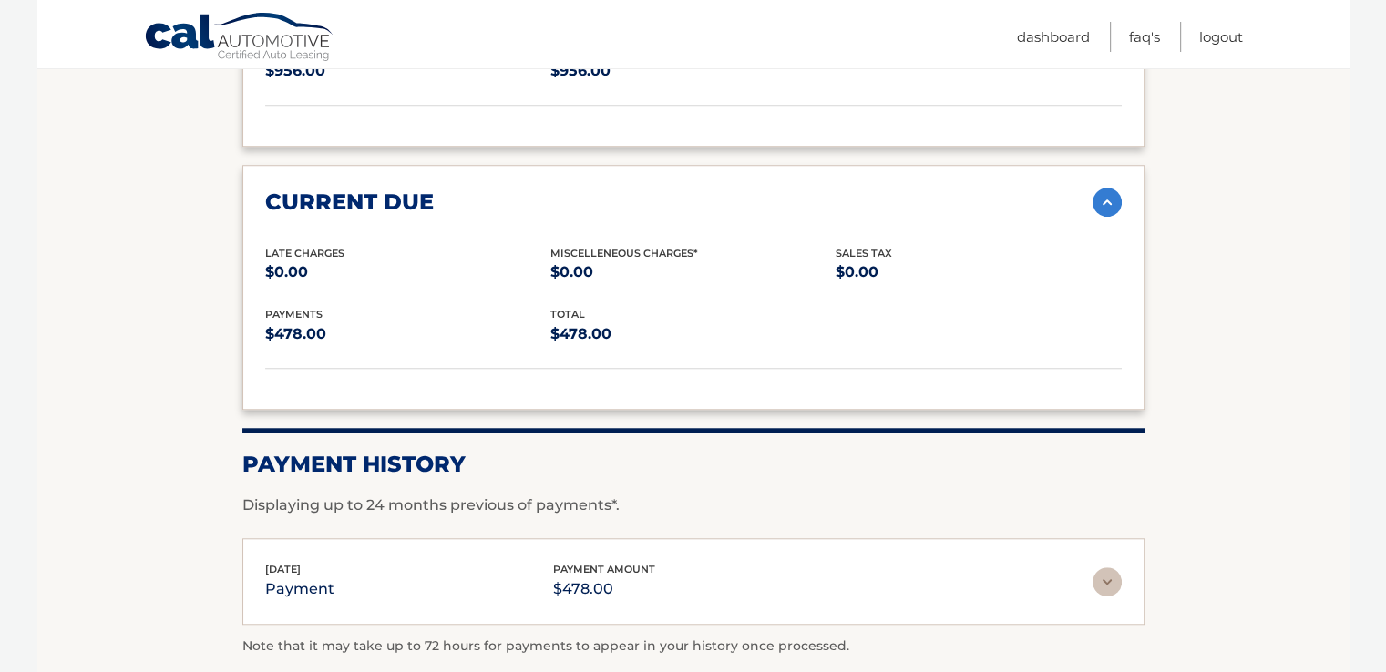
click at [1102, 568] on img at bounding box center [1106, 582] width 29 height 29
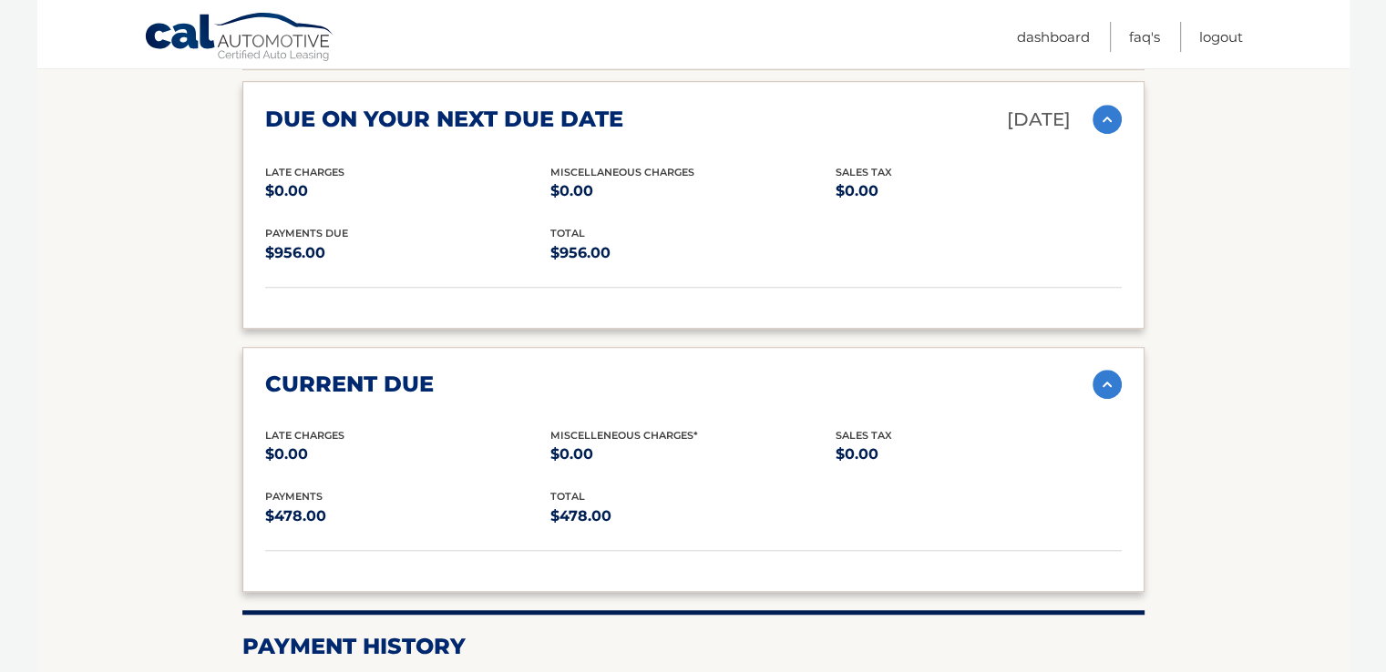
scroll to position [1002, 0]
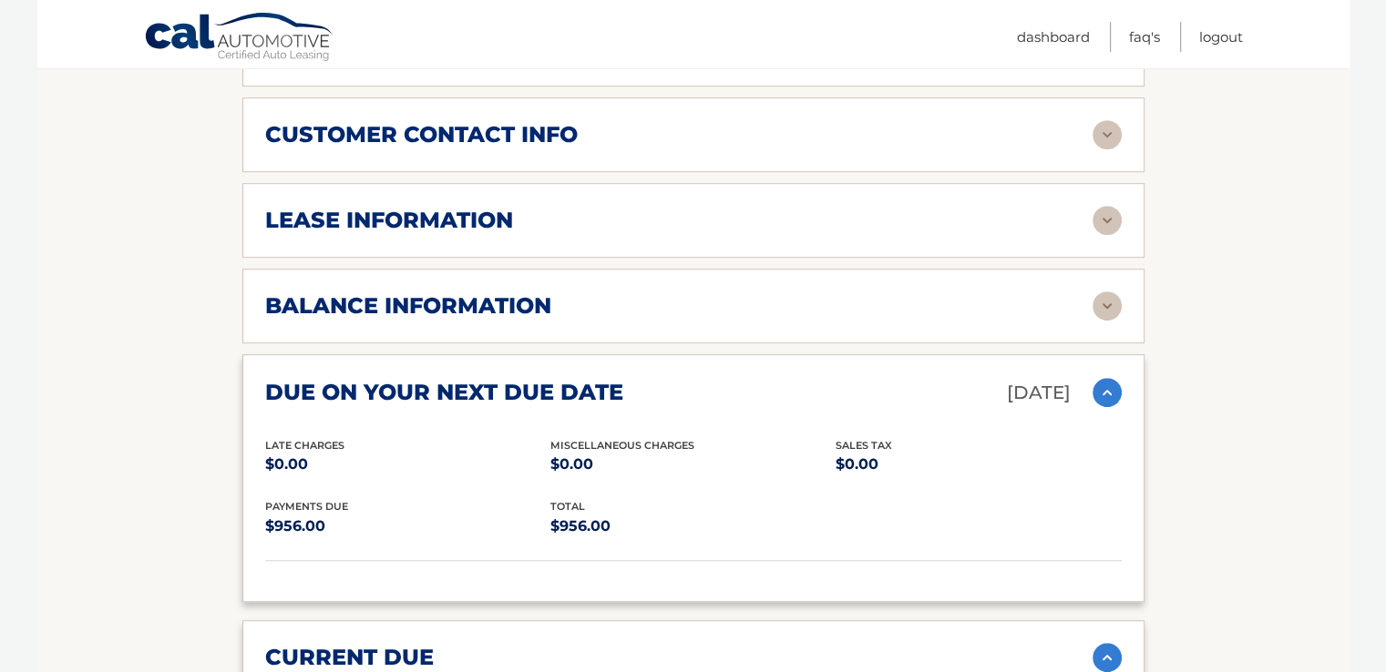
click at [1107, 292] on img at bounding box center [1106, 306] width 29 height 29
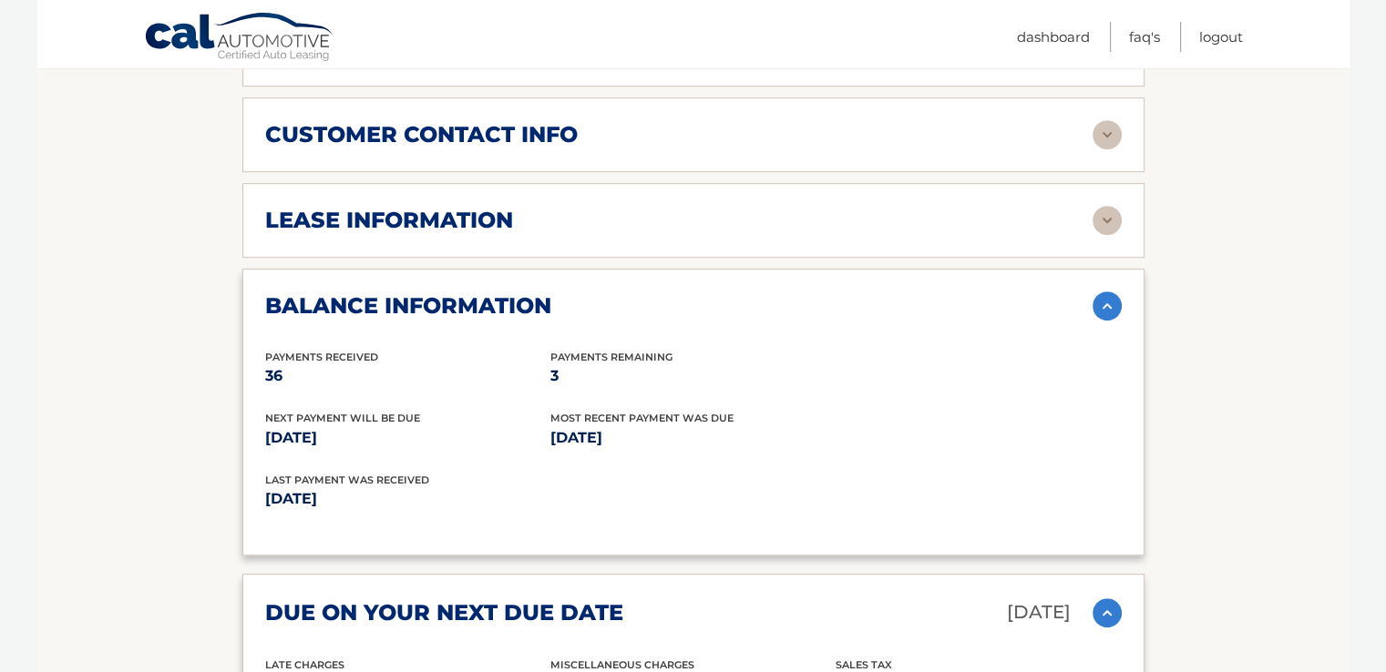
scroll to position [911, 0]
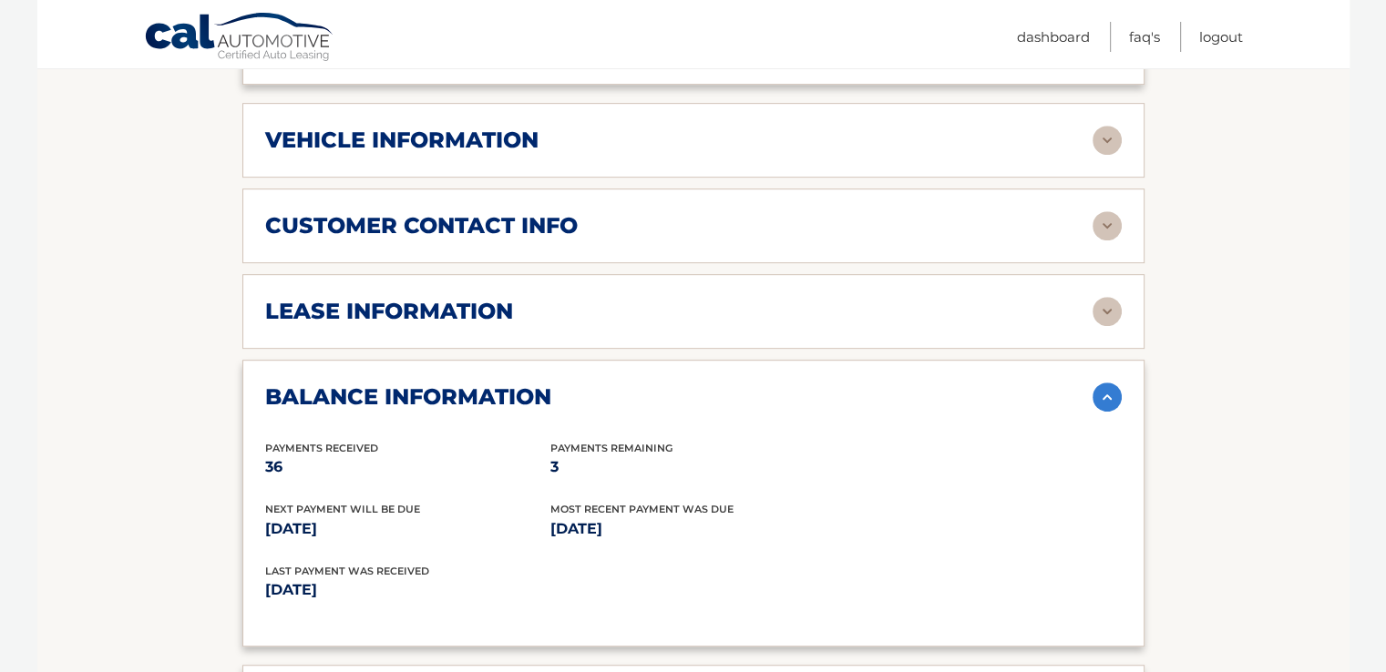
click at [1112, 297] on img at bounding box center [1106, 311] width 29 height 29
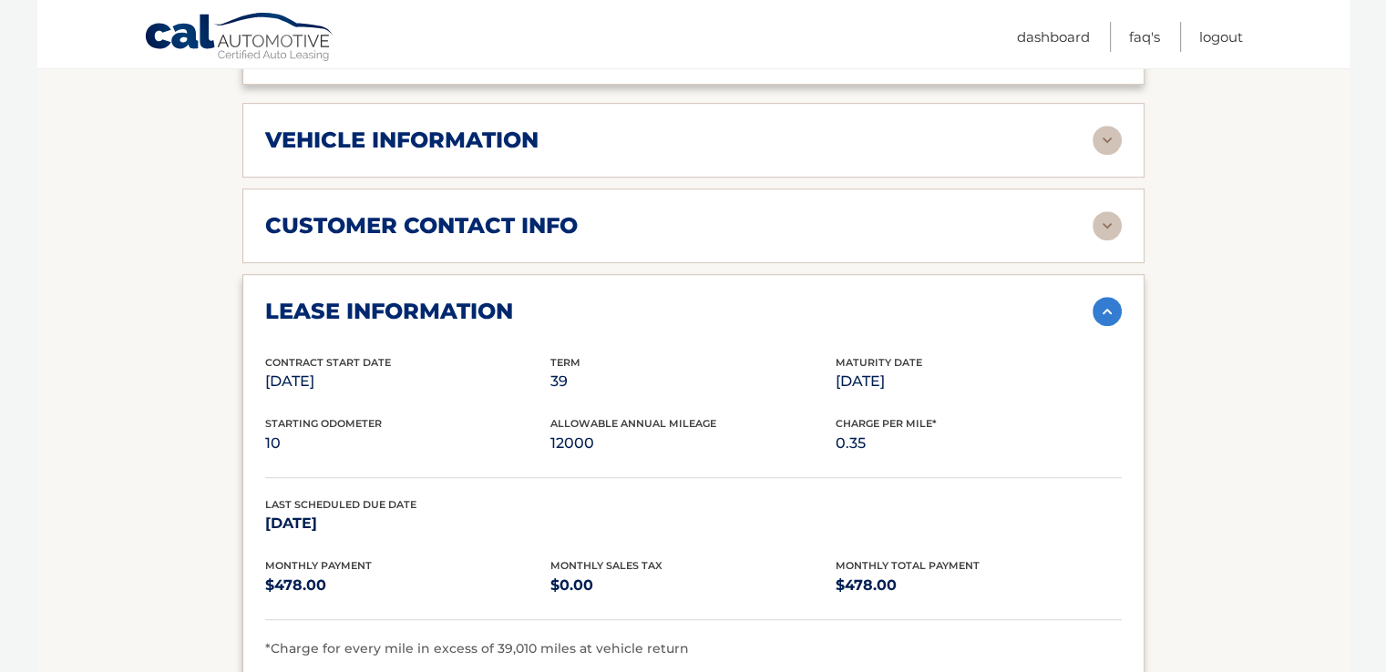
scroll to position [820, 0]
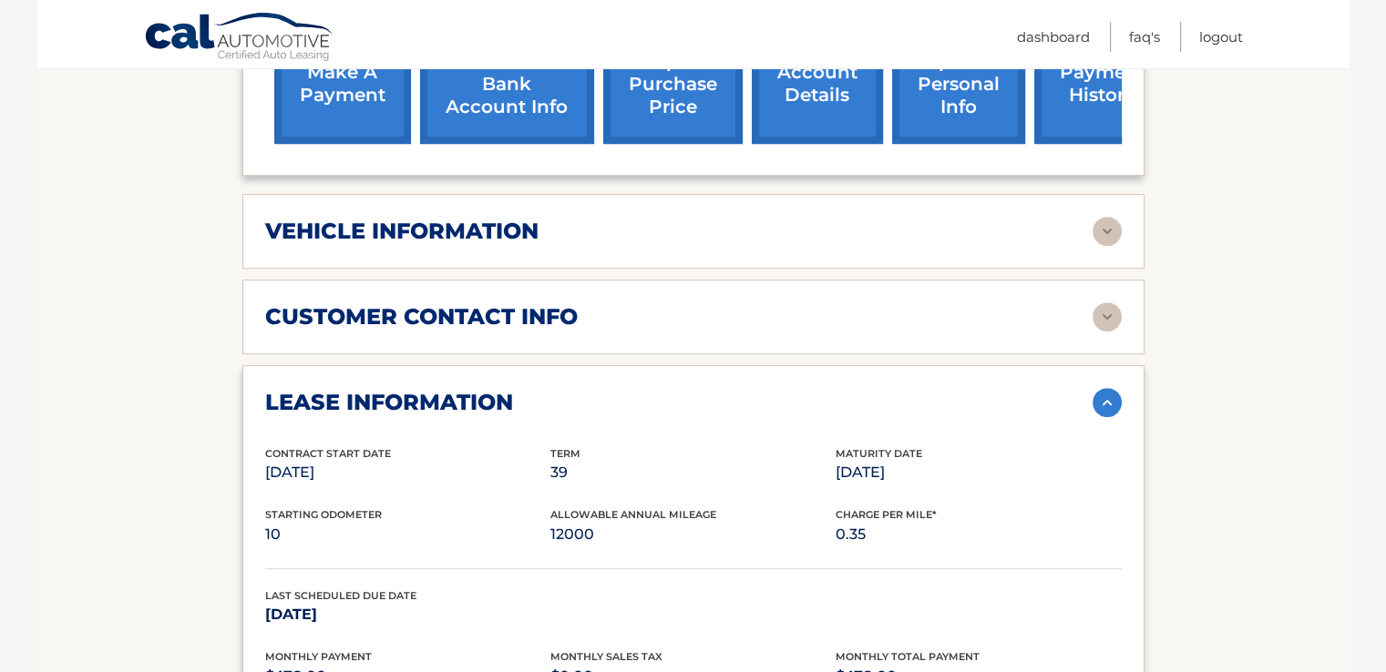
click at [1112, 302] on img at bounding box center [1106, 316] width 29 height 29
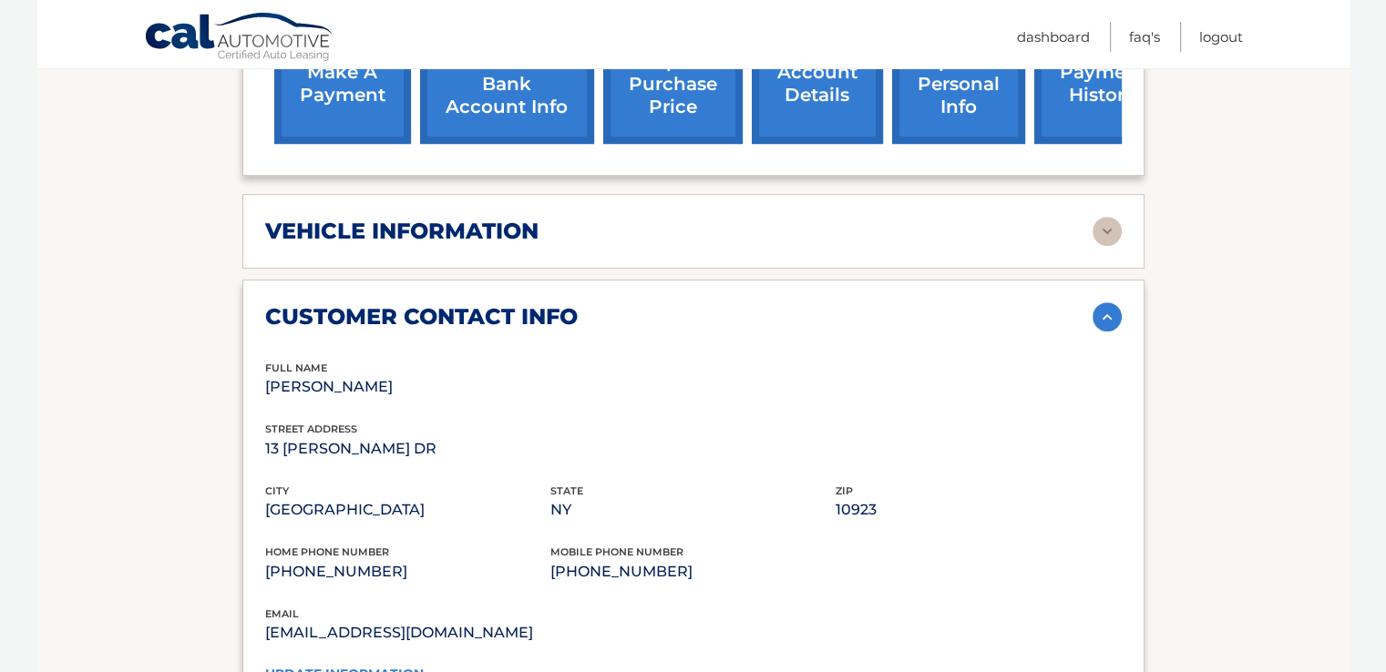
click at [1108, 217] on img at bounding box center [1106, 231] width 29 height 29
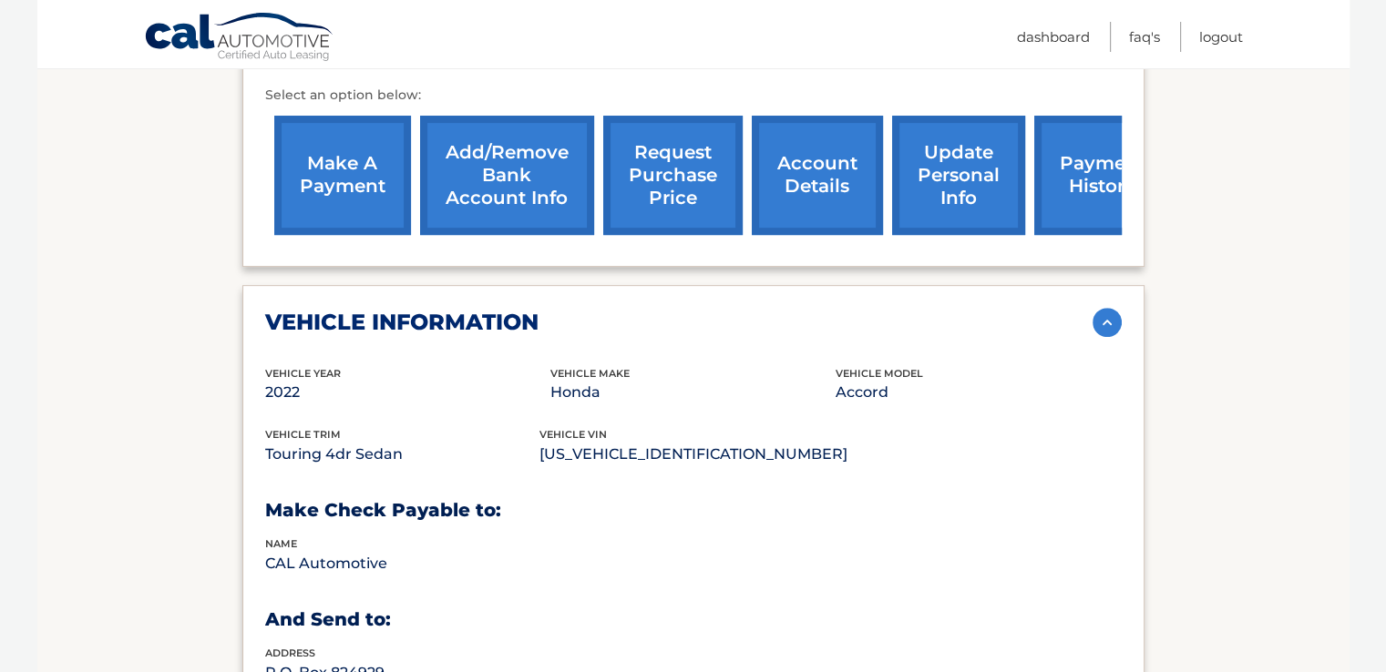
scroll to position [638, 0]
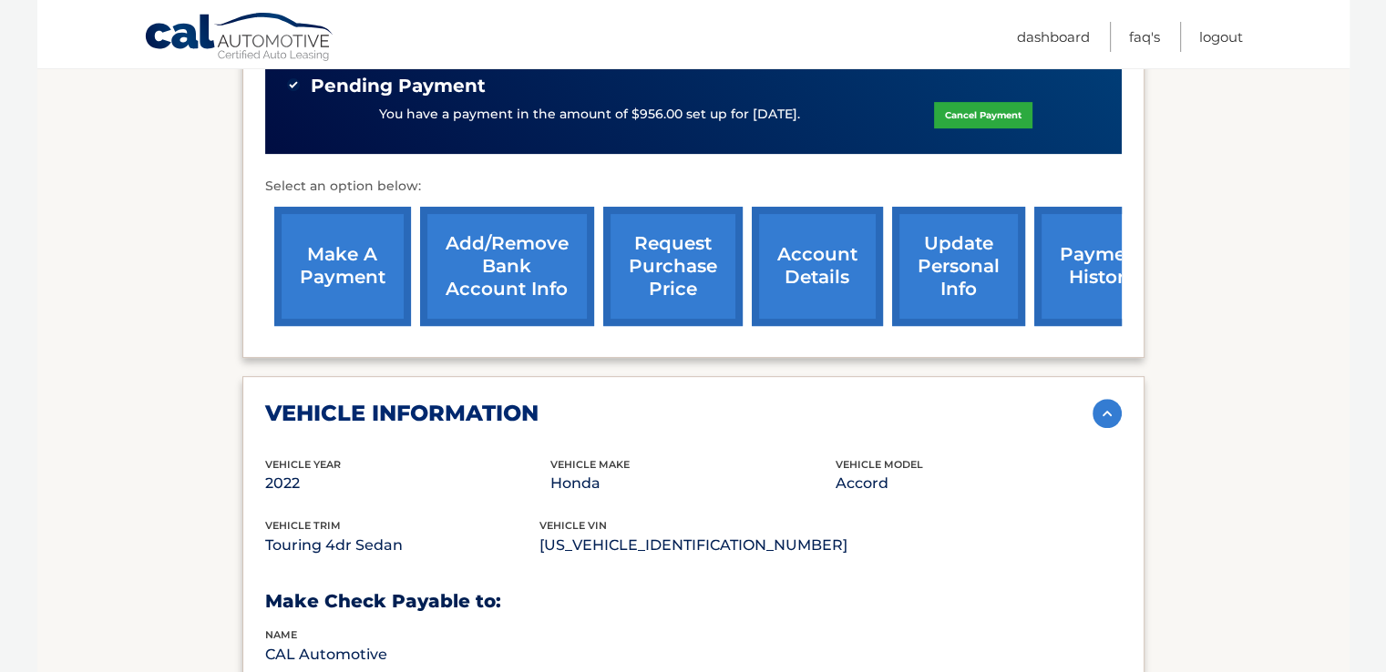
click at [789, 242] on link "account details" at bounding box center [817, 266] width 131 height 119
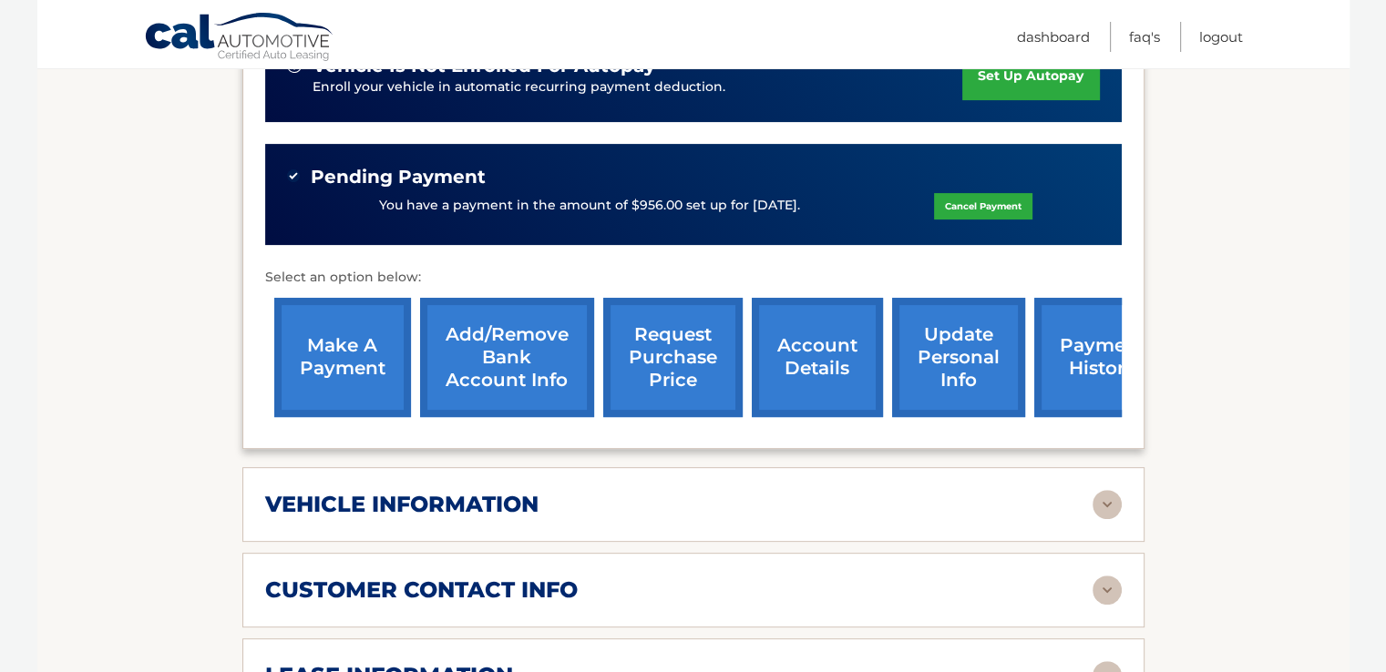
scroll to position [820, 0]
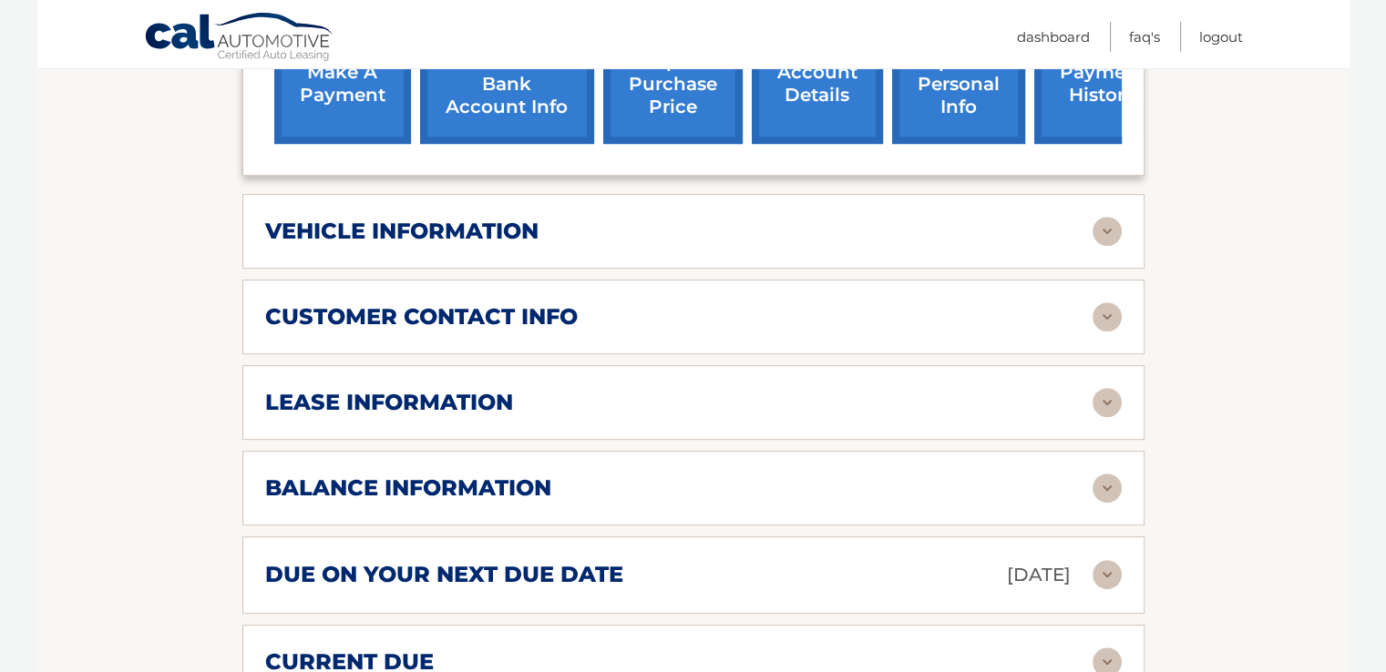
click at [1097, 560] on img at bounding box center [1106, 574] width 29 height 29
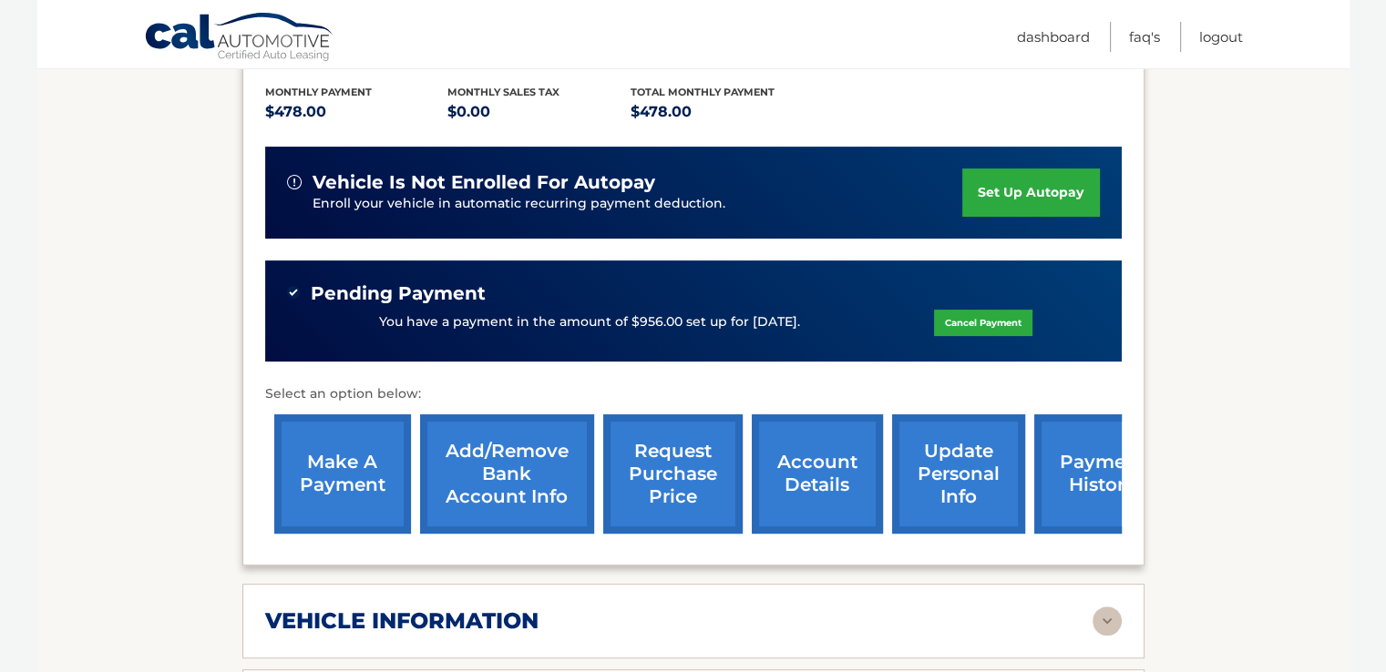
scroll to position [157, 0]
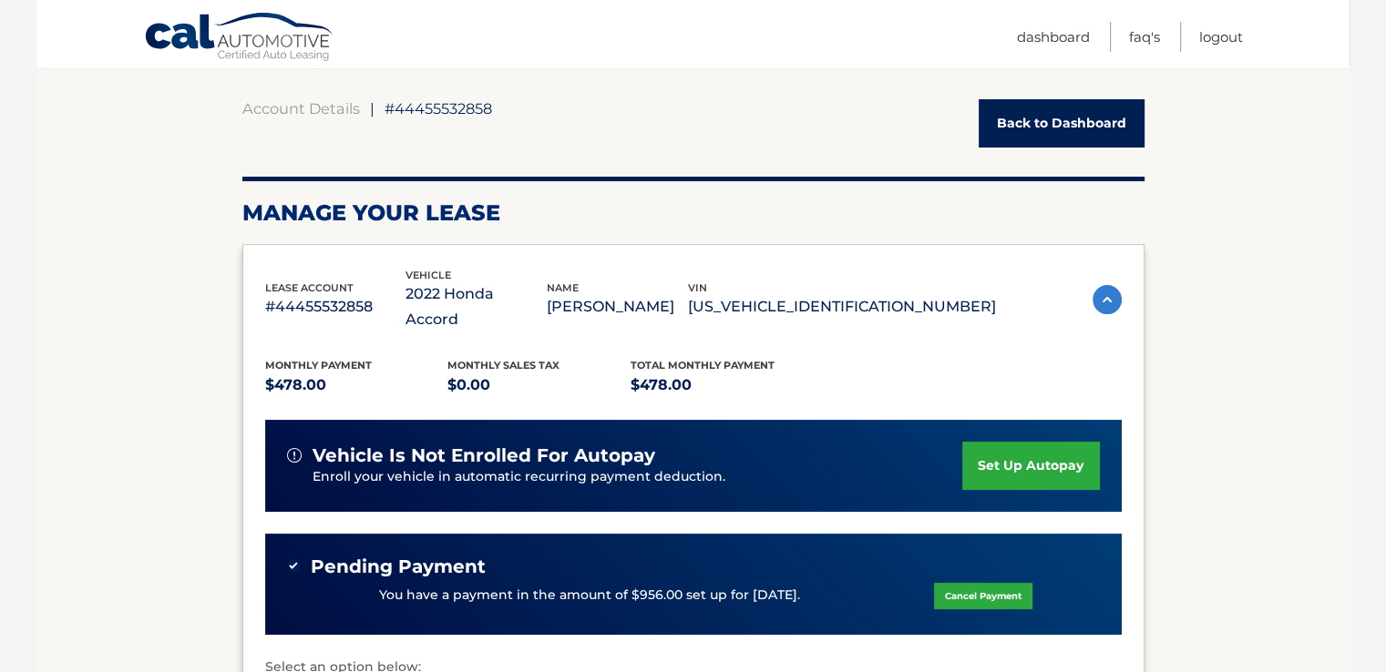
click at [1050, 121] on link "Back to Dashboard" at bounding box center [1062, 123] width 166 height 48
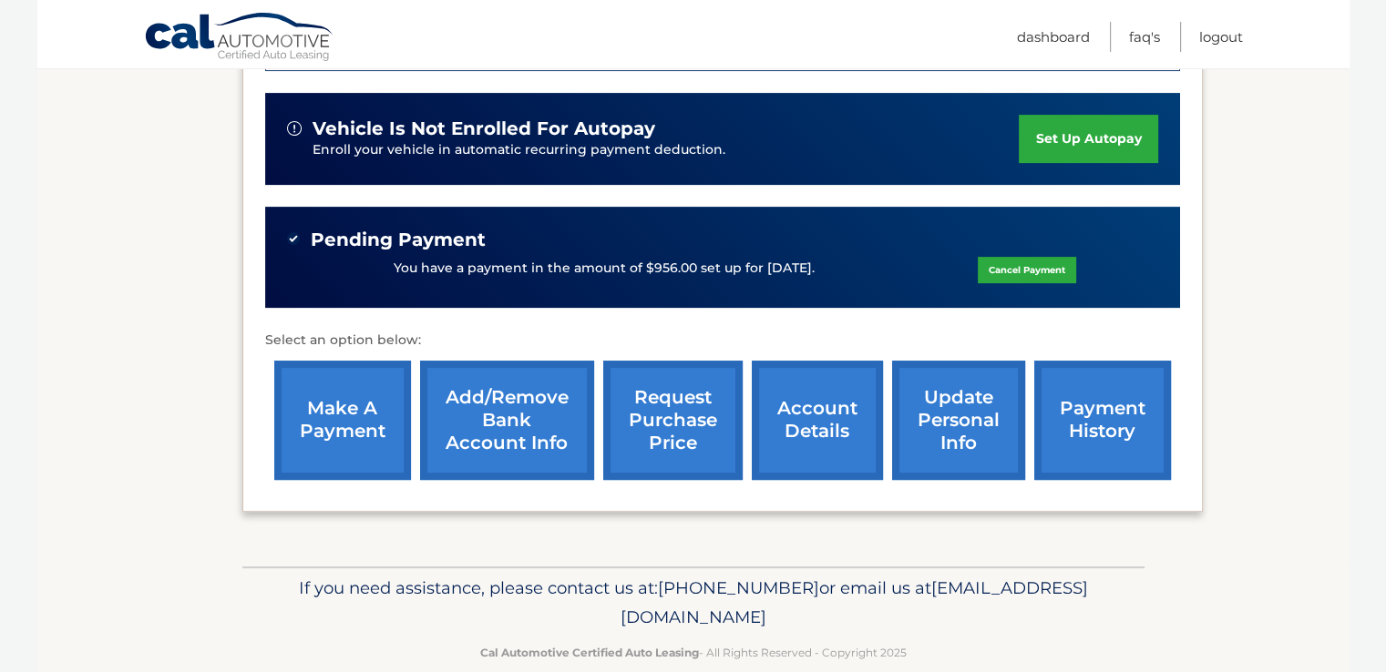
scroll to position [576, 0]
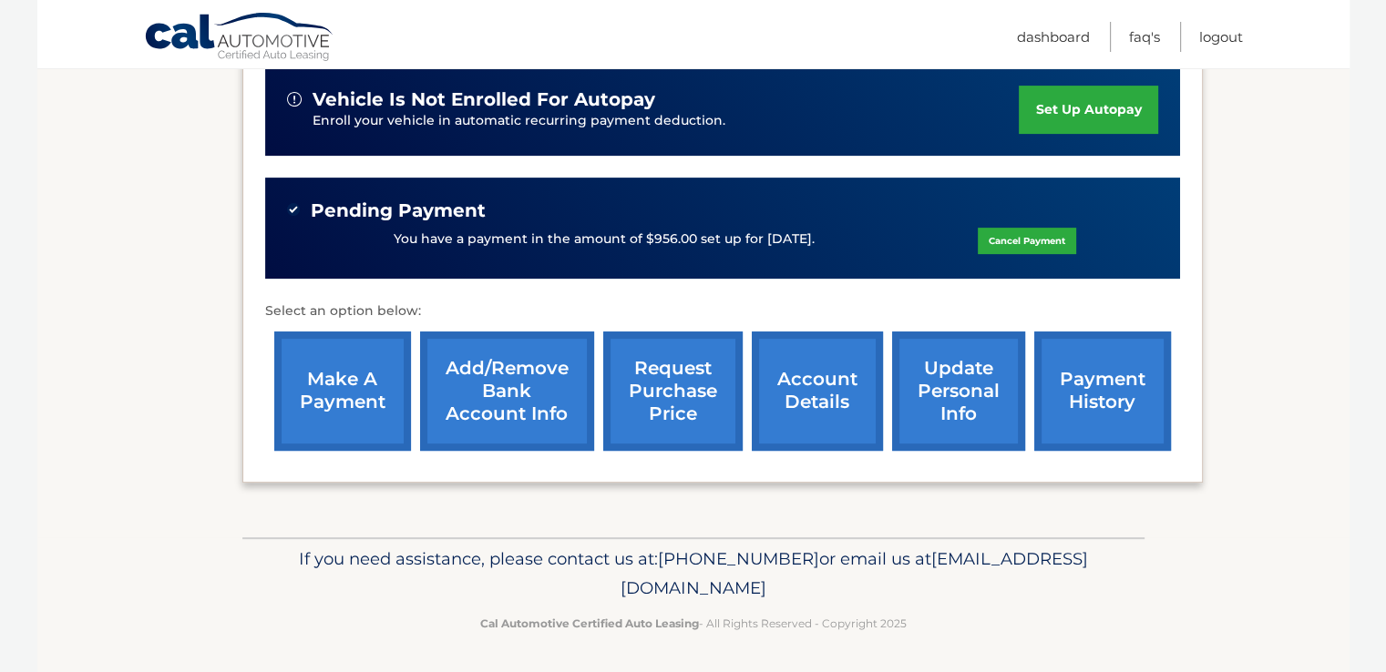
click at [808, 374] on link "account details" at bounding box center [817, 391] width 131 height 119
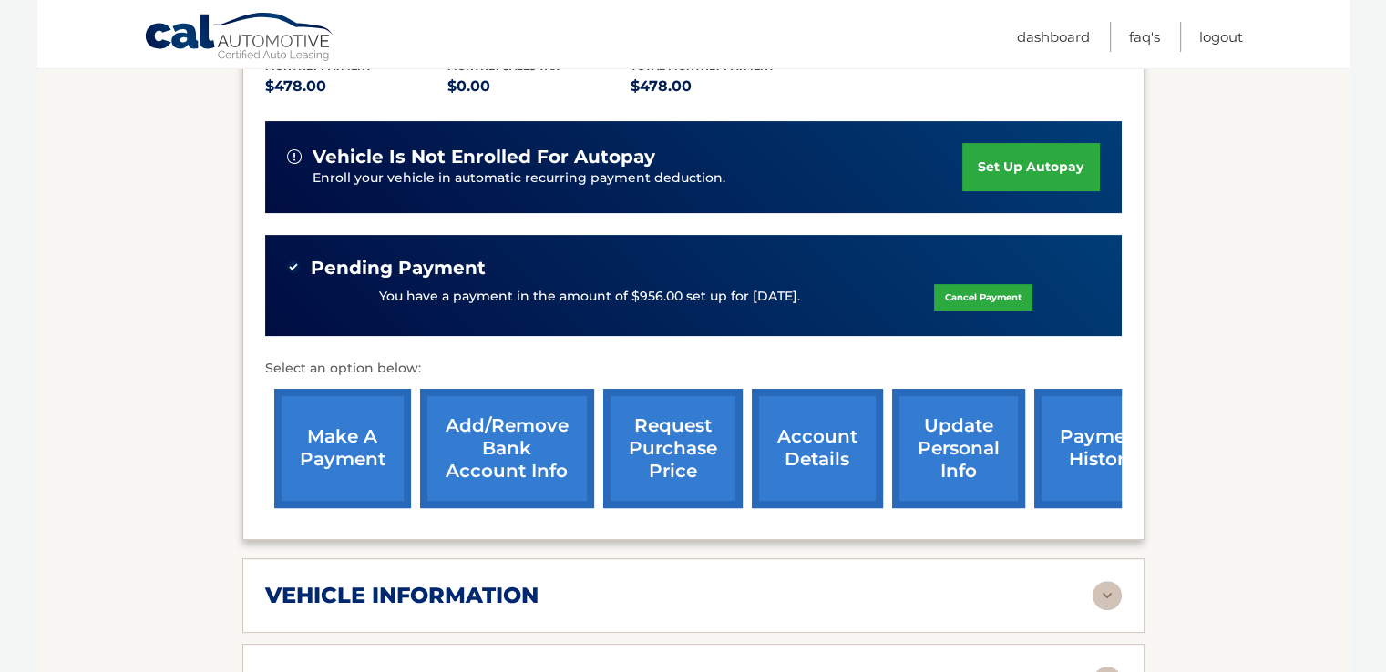
scroll to position [638, 0]
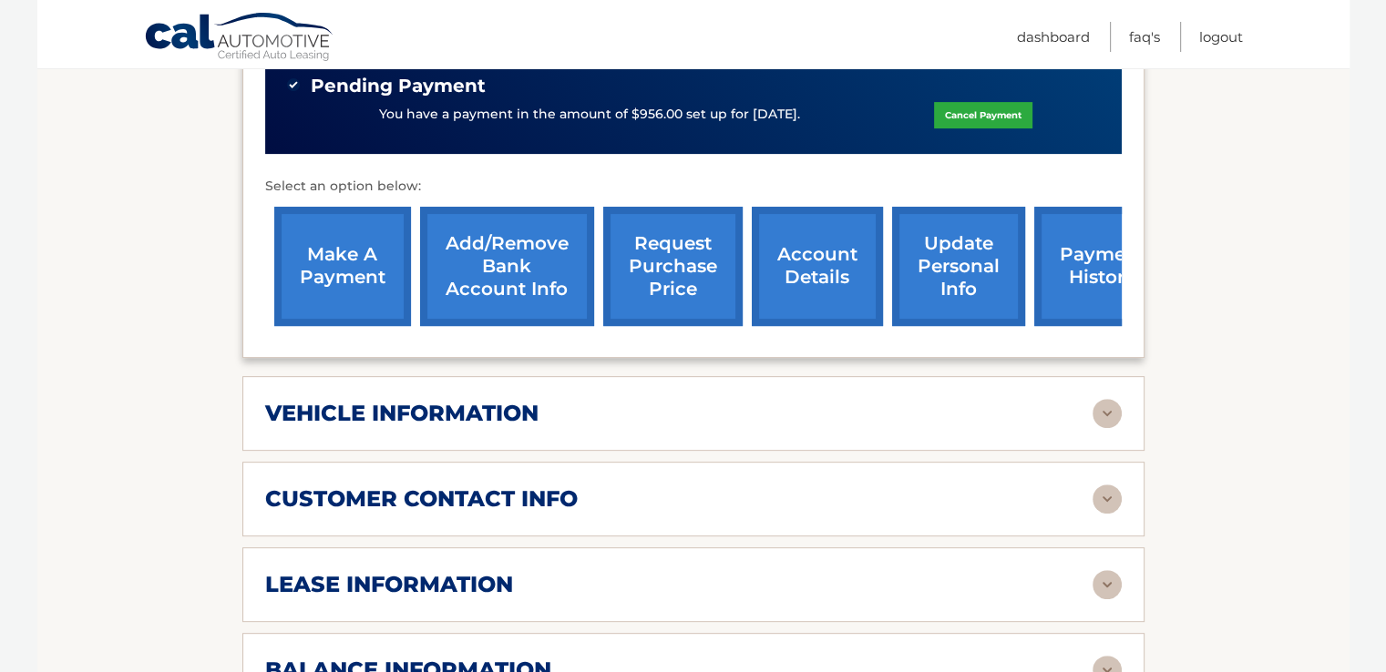
click at [1112, 399] on img at bounding box center [1106, 413] width 29 height 29
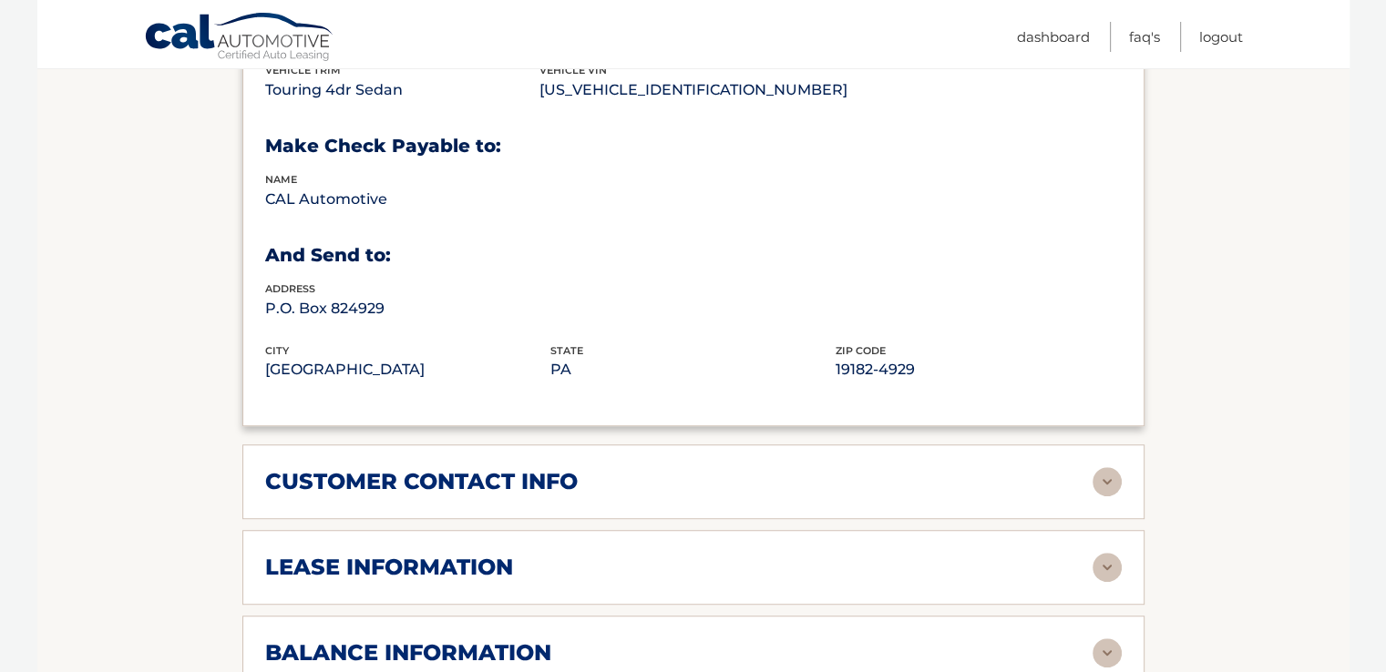
scroll to position [1184, 0]
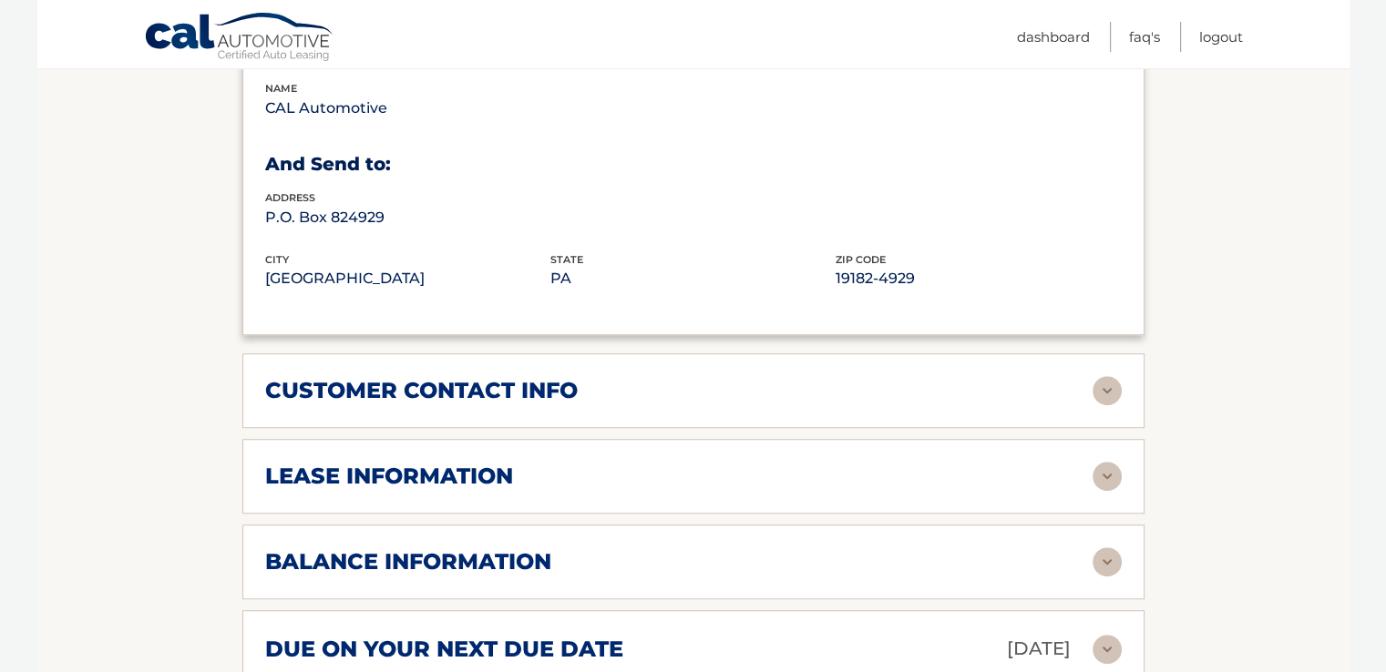
click at [1102, 548] on img at bounding box center [1106, 562] width 29 height 29
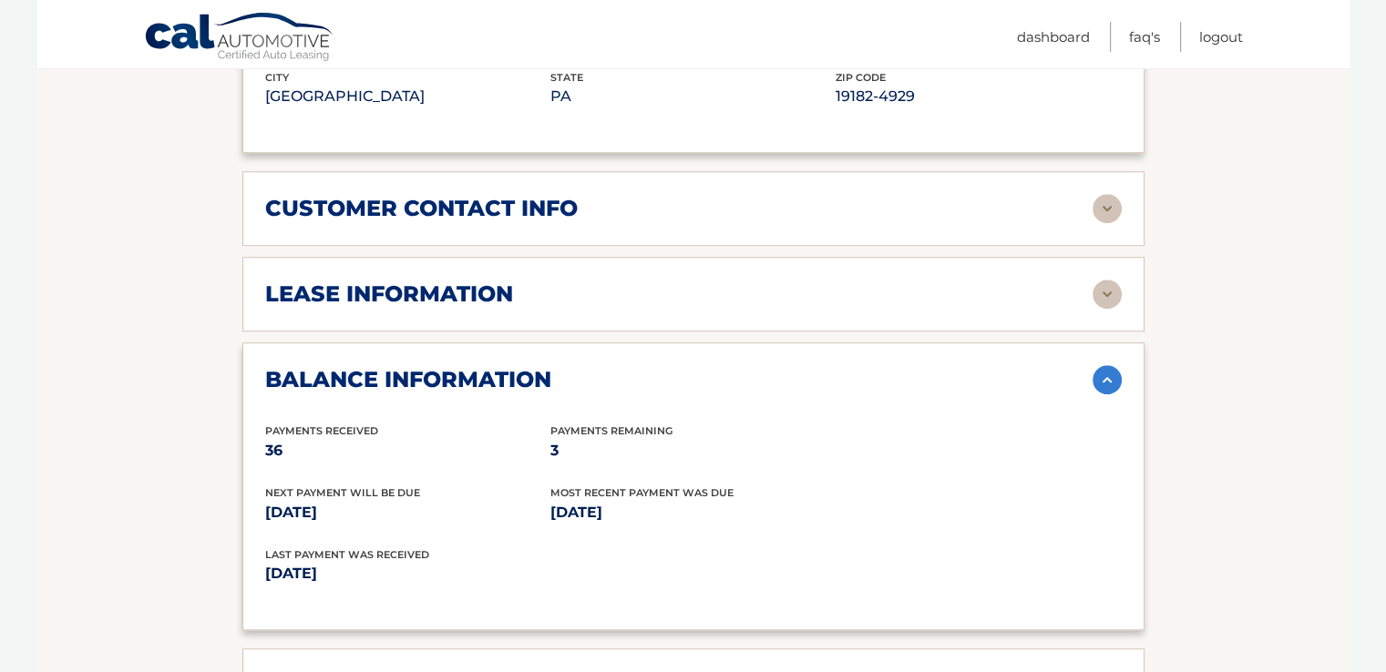
scroll to position [1549, 0]
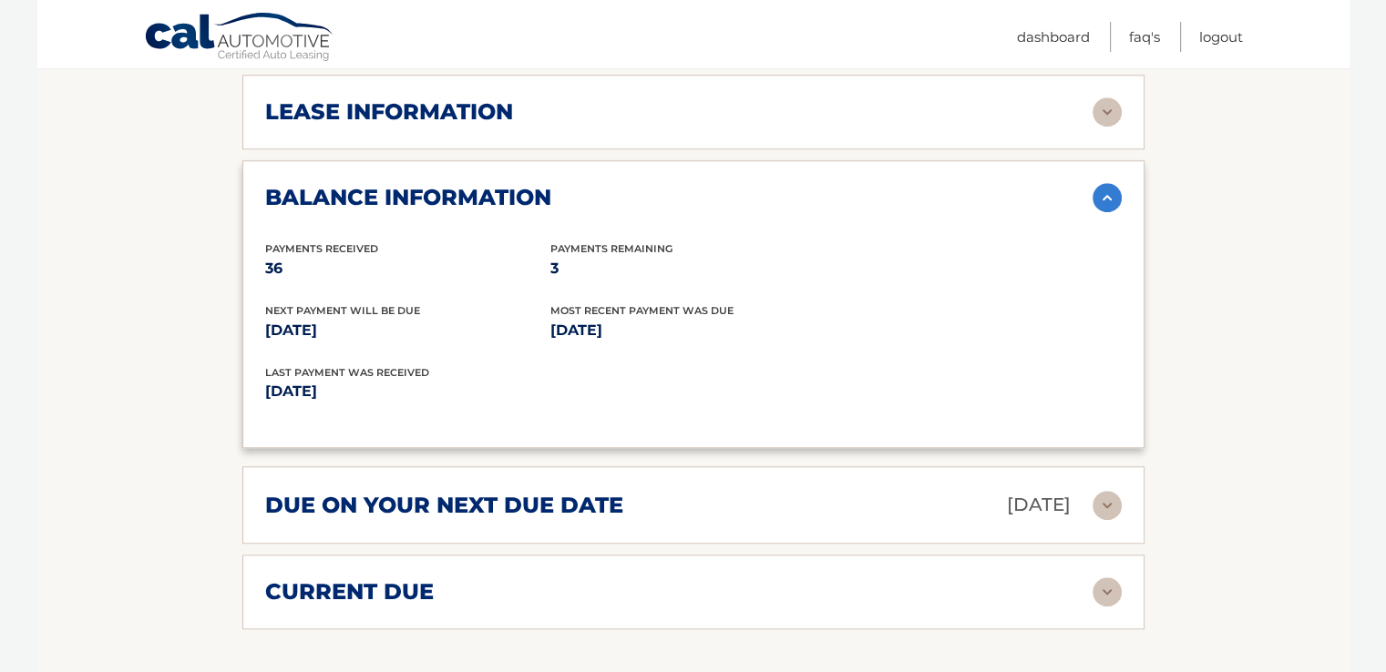
click at [689, 489] on div "due on your next due date Sep 10, 2025" at bounding box center [678, 505] width 827 height 32
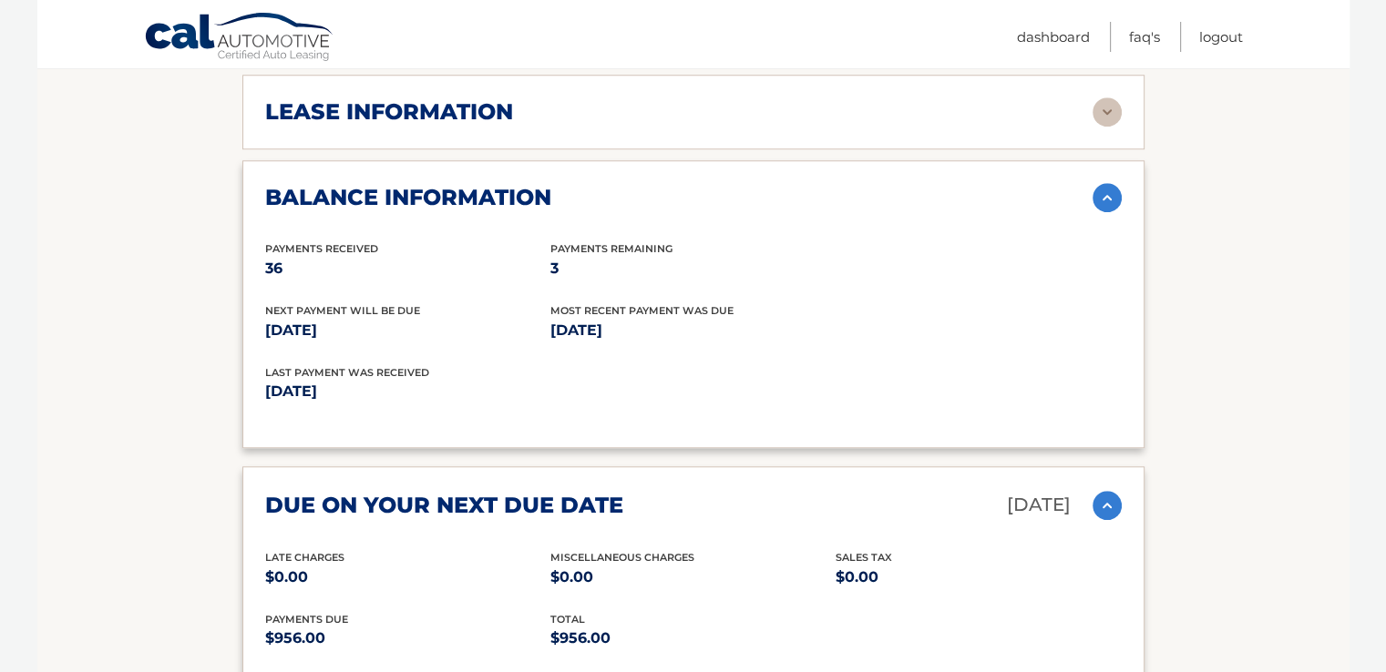
click at [689, 489] on div "due on your next due date Sep 10, 2025" at bounding box center [678, 505] width 827 height 32
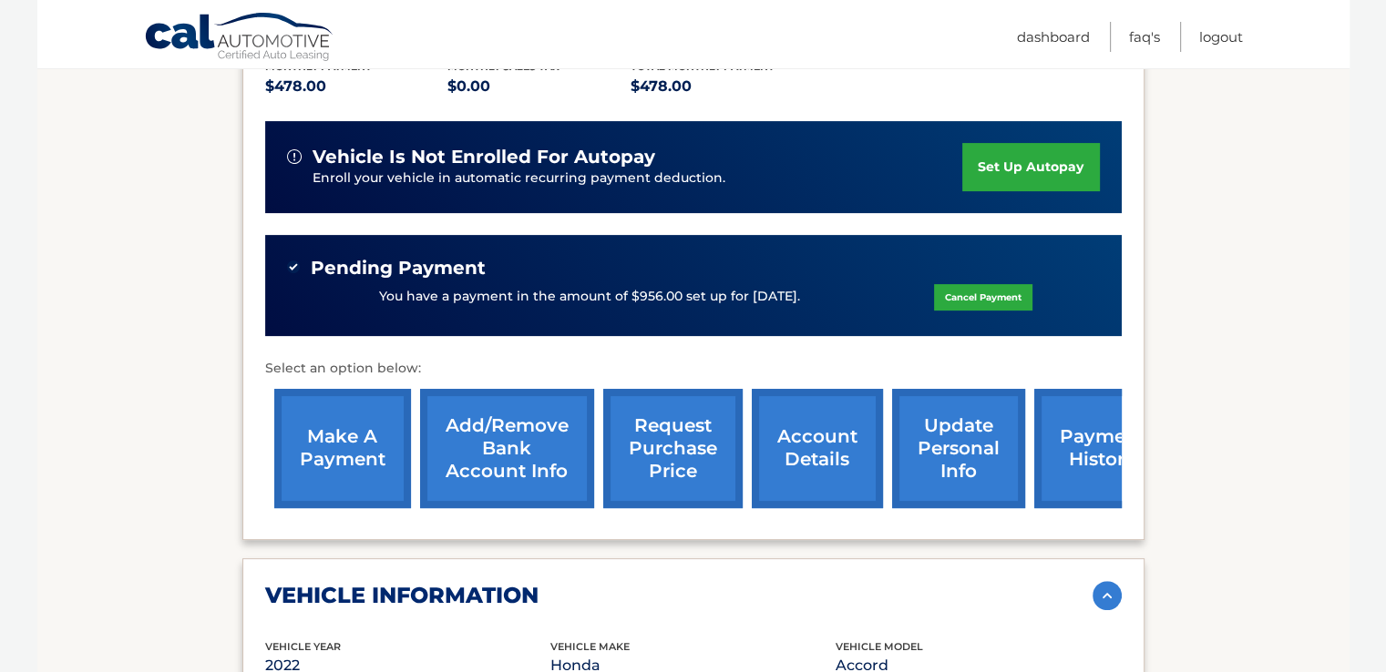
scroll to position [273, 0]
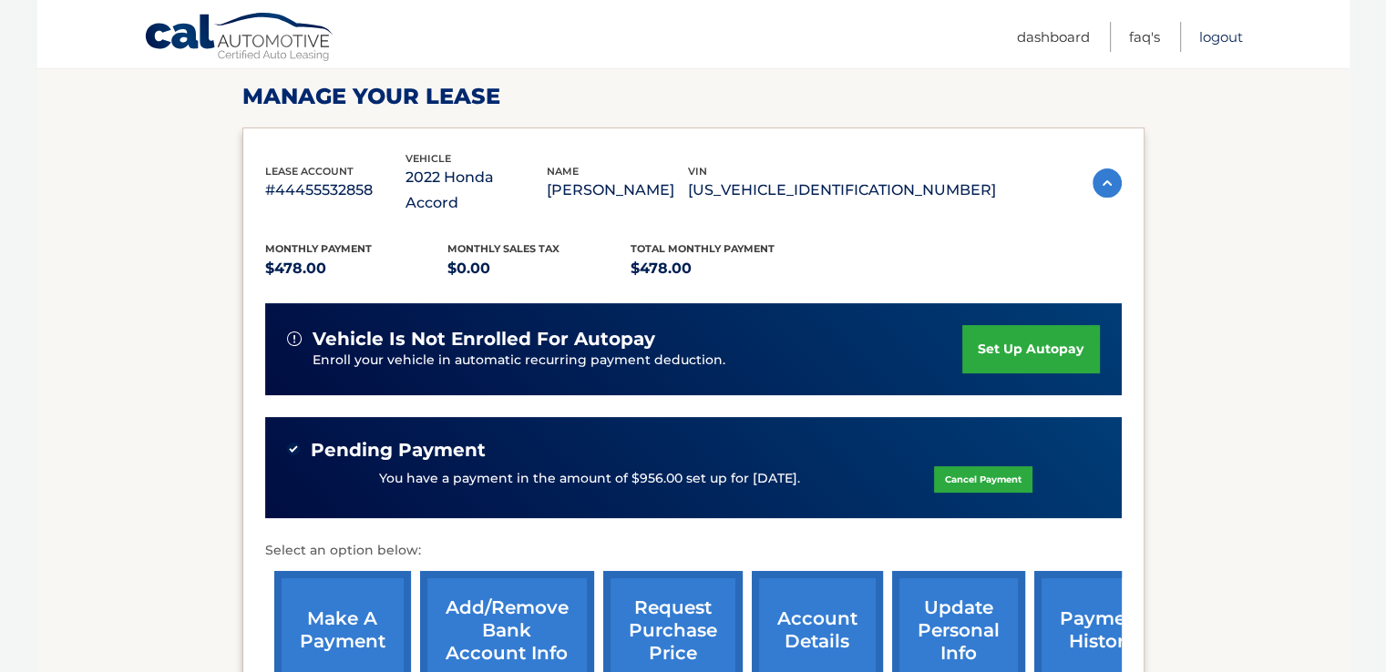
click at [1224, 37] on link "Logout" at bounding box center [1221, 37] width 44 height 30
